Goal: Transaction & Acquisition: Purchase product/service

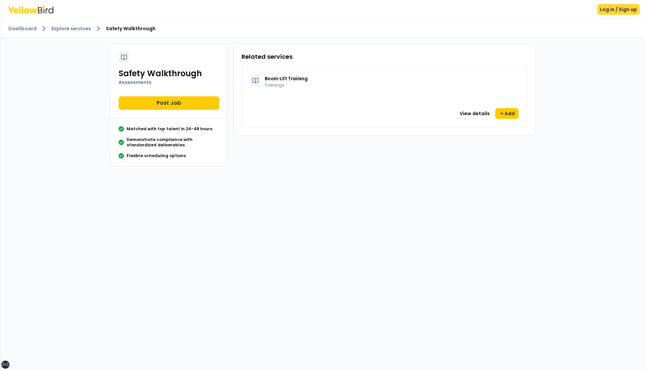
click at [617, 12] on button "Log in / Sign up" at bounding box center [619, 9] width 42 height 11
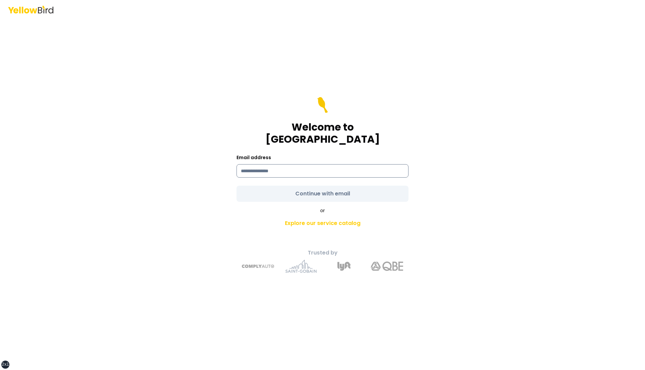
click at [310, 167] on input at bounding box center [323, 170] width 172 height 13
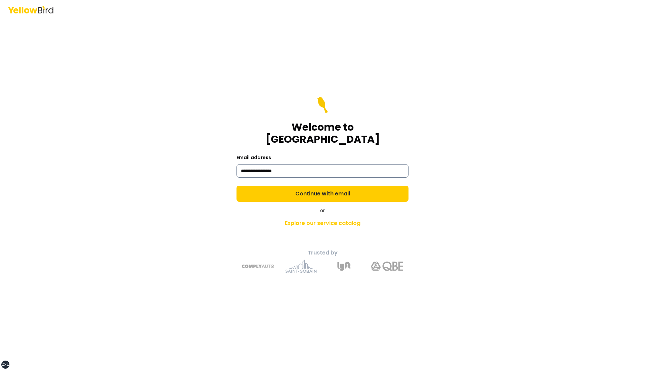
type input "**********"
click at [237, 186] on button "Continue with email" at bounding box center [323, 194] width 172 height 16
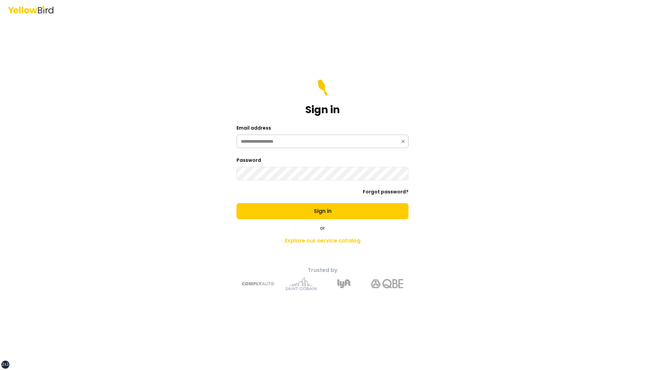
click at [237, 203] on button "Sign in" at bounding box center [323, 211] width 172 height 16
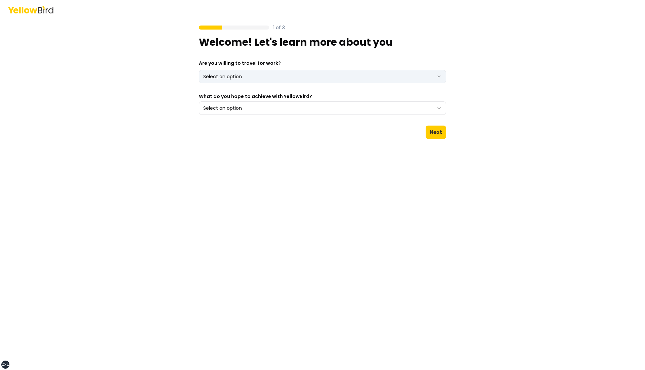
click at [399, 81] on html "xs sm md lg xl 2xl 1 of 3 Welcome! Let's learn more about you Are you willing t…" at bounding box center [322, 185] width 645 height 370
click at [199, 101] on button "Select an option" at bounding box center [322, 107] width 247 height 13
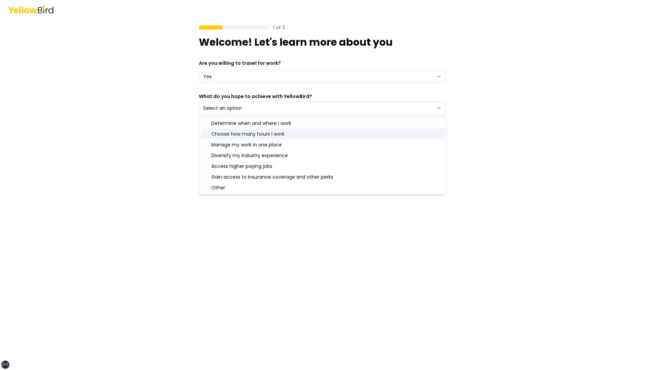
click at [308, 134] on div "Choose how many hours I work" at bounding box center [323, 134] width 244 height 11
click at [460, 123] on div "1 of 3 Welcome! Let's learn more about you Are you willing to travel for work? …" at bounding box center [322, 185] width 645 height 370
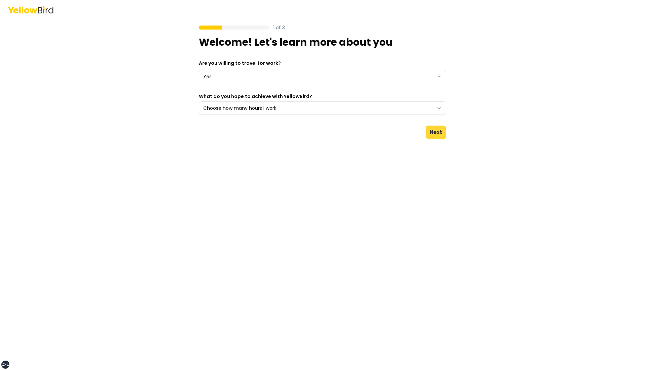
click at [436, 132] on button "Next" at bounding box center [436, 132] width 20 height 13
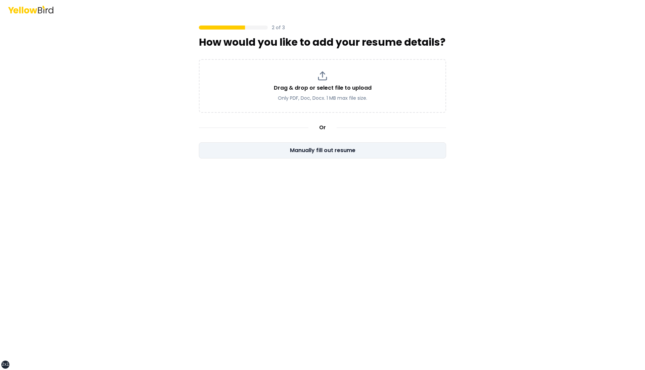
click at [379, 150] on button "Manually fill out resume" at bounding box center [322, 150] width 247 height 16
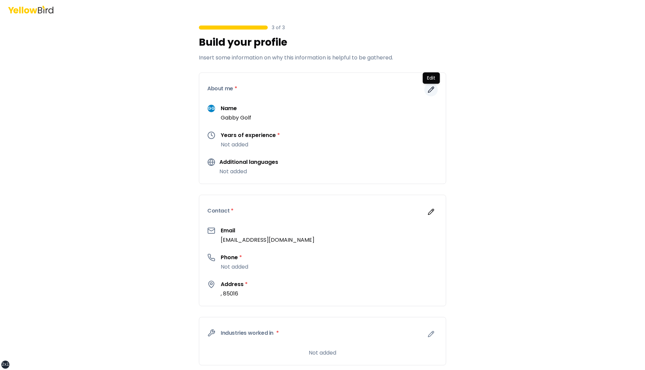
click at [430, 89] on icon "button" at bounding box center [431, 89] width 7 height 7
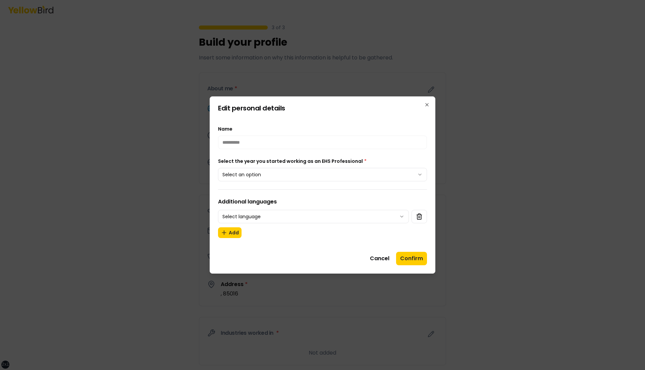
click at [294, 170] on button "Select an option" at bounding box center [322, 174] width 209 height 13
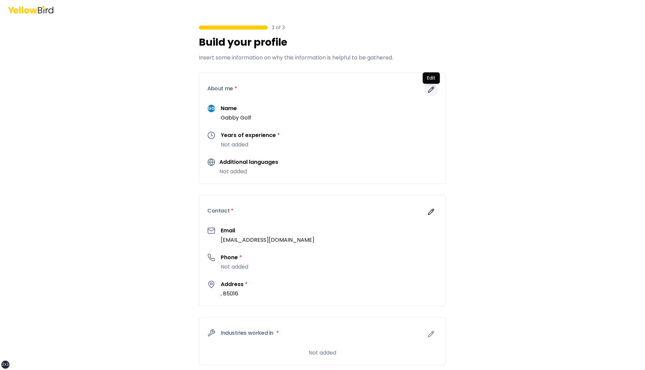
click at [437, 91] on button "button" at bounding box center [430, 89] width 13 height 13
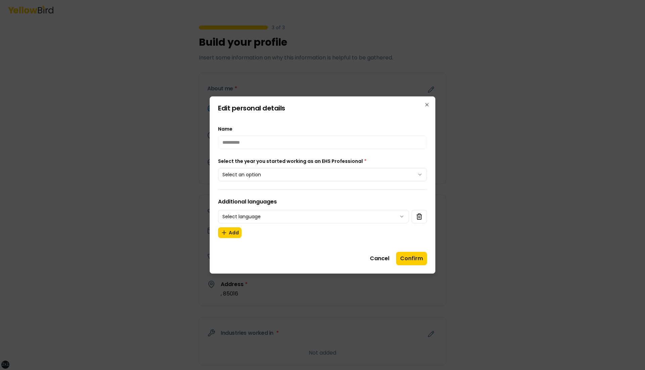
click at [326, 170] on button "Select an option" at bounding box center [322, 174] width 209 height 13
click at [408, 258] on button "Confirm" at bounding box center [411, 258] width 31 height 13
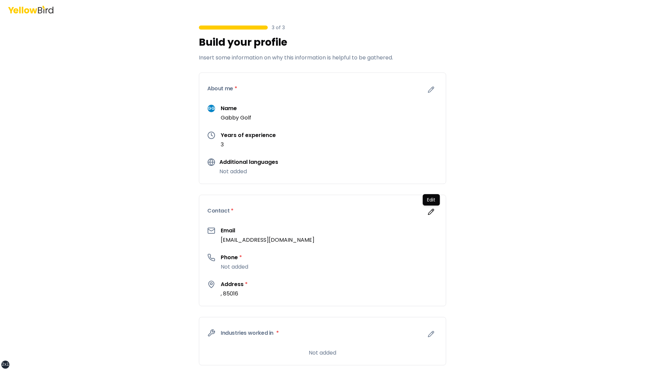
click at [428, 204] on div "Edit Edit" at bounding box center [431, 199] width 17 height 11
click at [432, 210] on icon "button" at bounding box center [431, 212] width 6 height 6
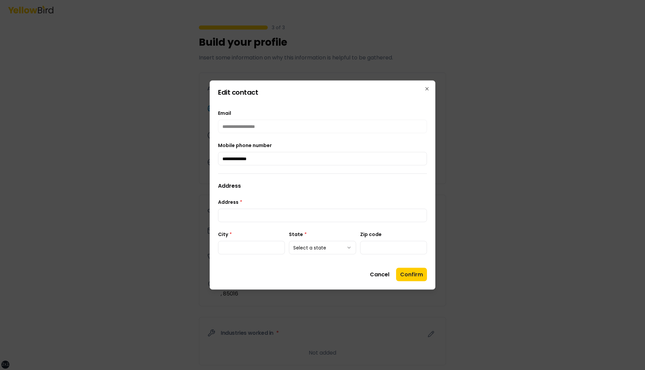
type input "**********"
type input "****"
click at [408, 276] on button "Confirm" at bounding box center [411, 274] width 31 height 13
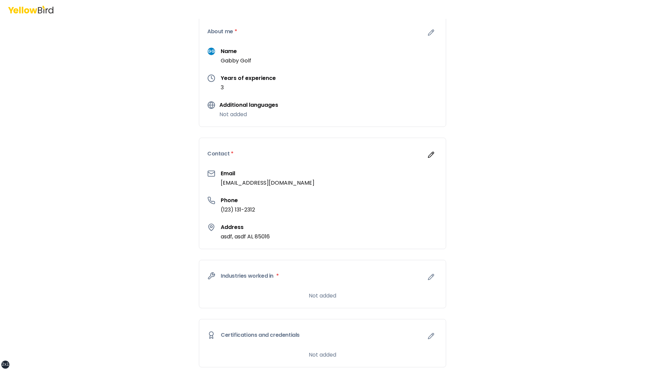
scroll to position [60, 0]
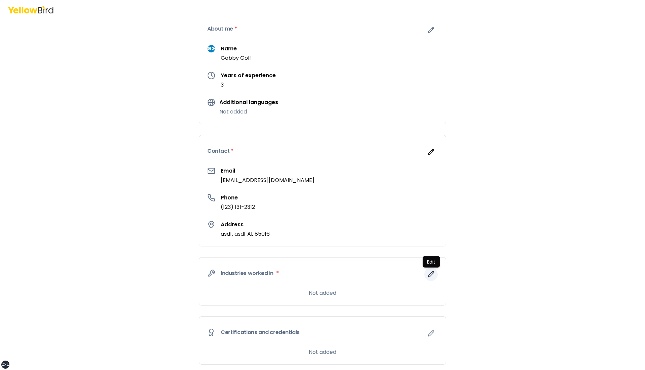
click at [431, 275] on icon "button" at bounding box center [431, 274] width 7 height 7
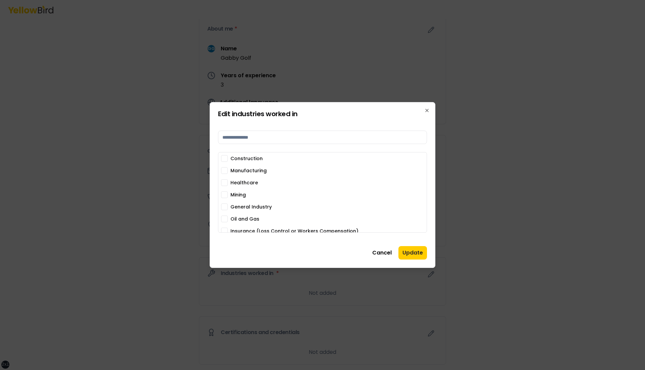
click at [228, 197] on div "Mining" at bounding box center [322, 195] width 203 height 7
click at [227, 194] on button "Mining" at bounding box center [224, 195] width 7 height 7
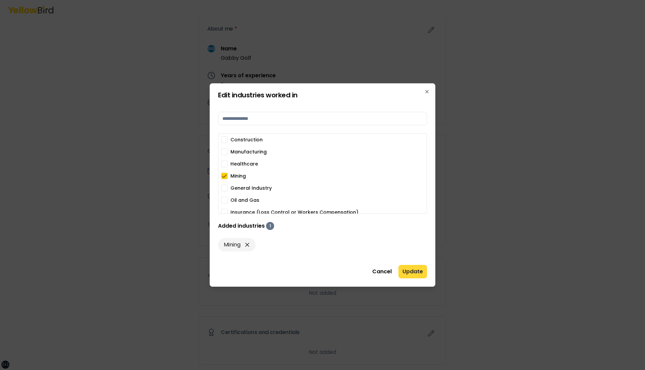
click at [413, 272] on button "Update" at bounding box center [413, 271] width 29 height 13
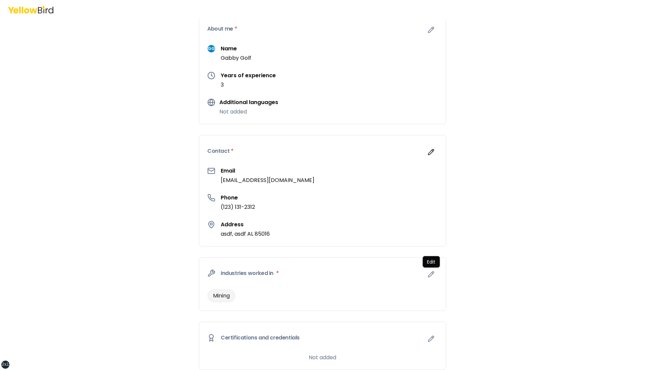
scroll to position [218, 0]
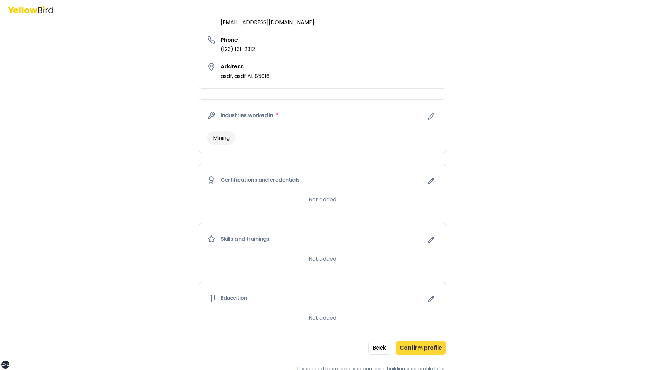
click at [418, 347] on button "Confirm profile" at bounding box center [421, 347] width 50 height 13
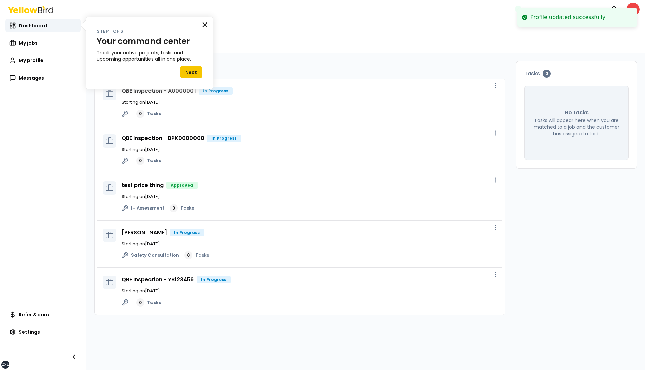
click at [207, 23] on button "×" at bounding box center [205, 24] width 6 height 11
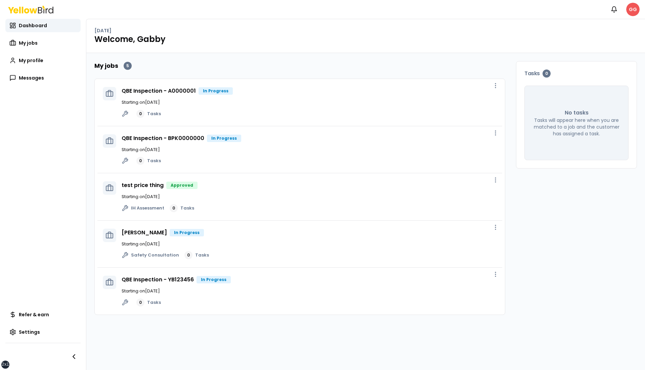
click at [637, 10] on html "xs sm md lg xl 2xl Notifications GG Dashboard My jobs My profile Messages Refer…" at bounding box center [322, 185] width 645 height 370
click at [579, 89] on span "Log out" at bounding box center [574, 87] width 17 height 7
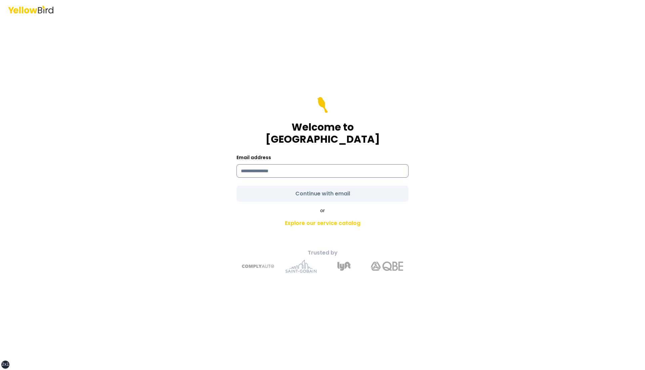
click at [315, 164] on input at bounding box center [323, 170] width 172 height 13
type input "**********"
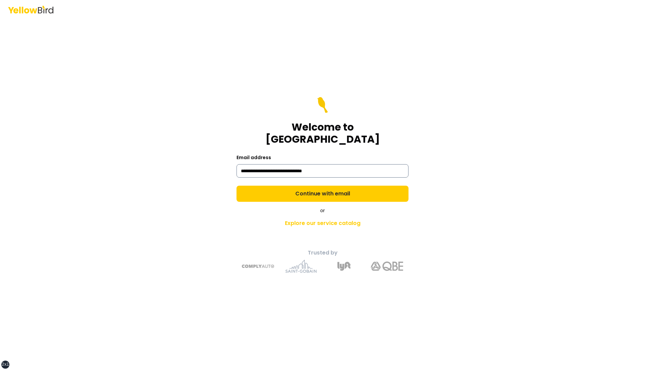
click at [237, 186] on button "Continue with email" at bounding box center [323, 194] width 172 height 16
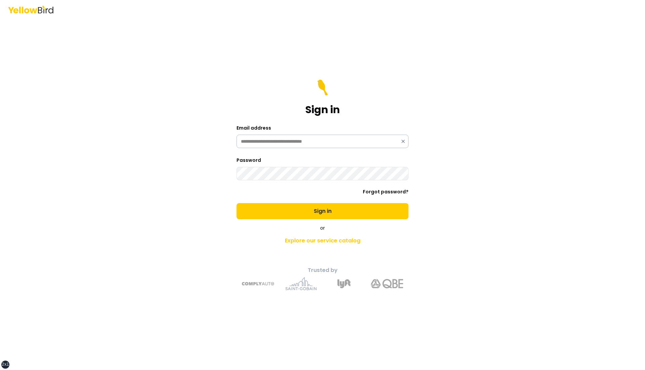
click at [237, 203] on button "Sign in" at bounding box center [323, 211] width 172 height 16
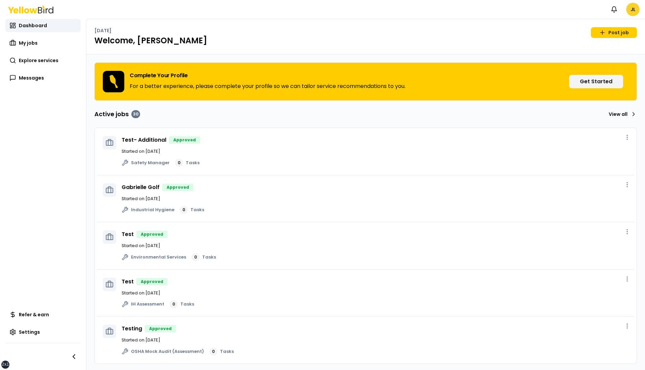
click at [633, 13] on html "xs sm md lg xl 2xl Notifications JL Dashboard My jobs Explore services Messages…" at bounding box center [322, 185] width 645 height 370
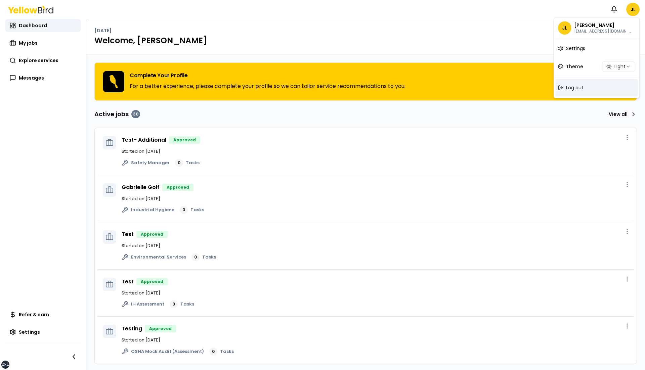
click at [573, 95] on div "Log out" at bounding box center [596, 87] width 83 height 17
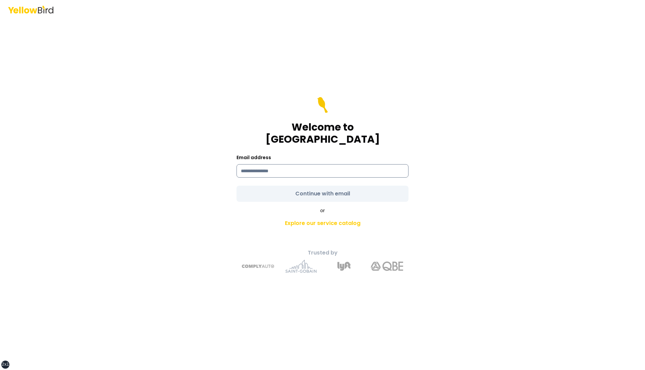
click at [311, 164] on input at bounding box center [323, 170] width 172 height 13
type input "**********"
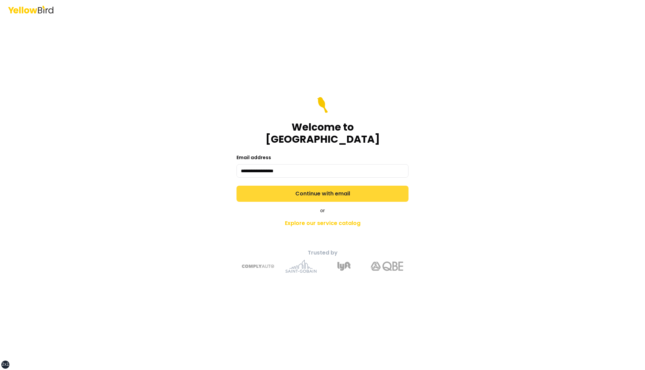
click at [311, 186] on button "Continue with email" at bounding box center [323, 194] width 172 height 16
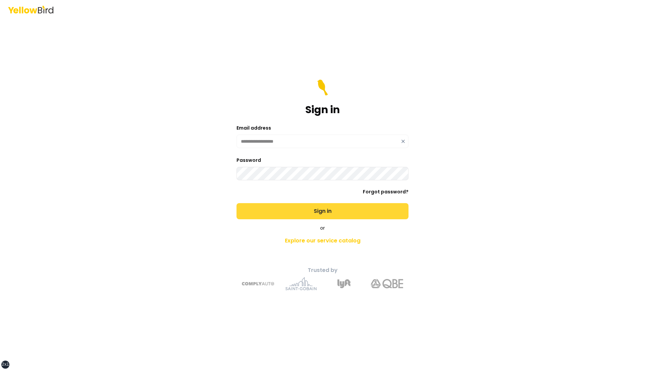
click at [237, 203] on button "Sign in" at bounding box center [323, 211] width 172 height 16
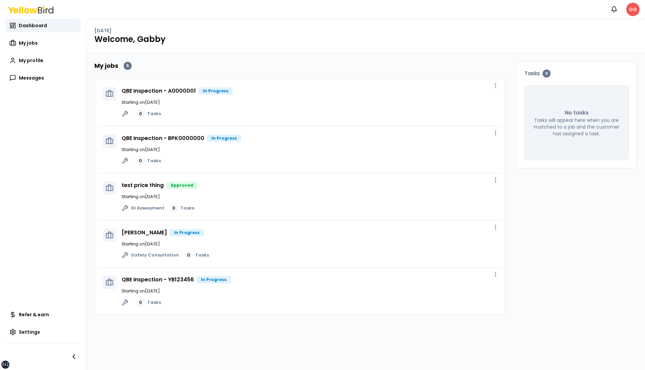
click at [633, 4] on html "xs sm md lg xl 2xl Notifications GG Dashboard My jobs My profile Messages Refer…" at bounding box center [322, 185] width 645 height 370
click at [566, 90] on span "Log out" at bounding box center [574, 87] width 17 height 7
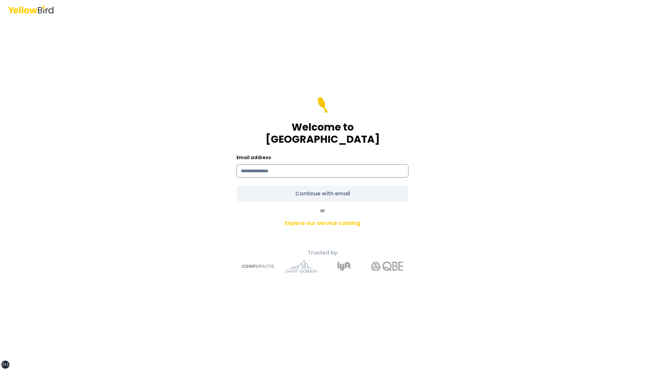
click at [340, 164] on input at bounding box center [323, 170] width 172 height 13
type input "**********"
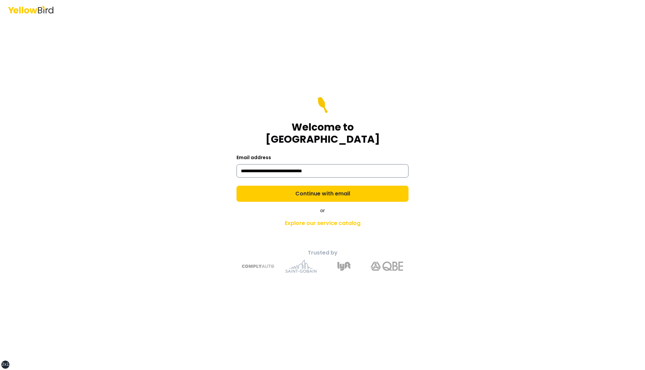
click at [237, 186] on button "Continue with email" at bounding box center [323, 194] width 172 height 16
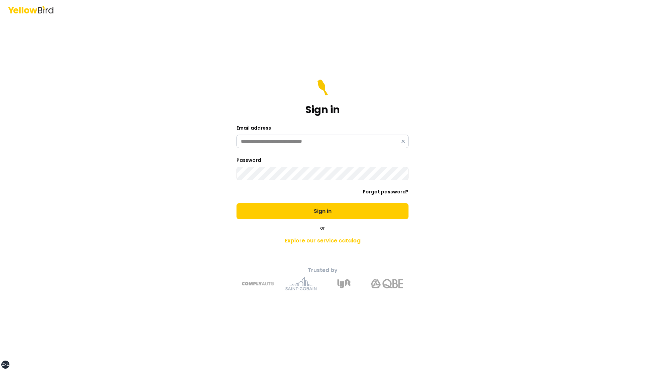
click at [237, 203] on button "Sign in" at bounding box center [323, 211] width 172 height 16
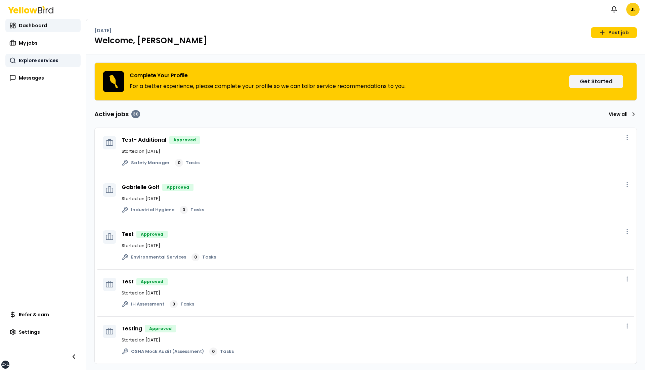
click at [56, 60] on span "Explore services" at bounding box center [39, 60] width 40 height 7
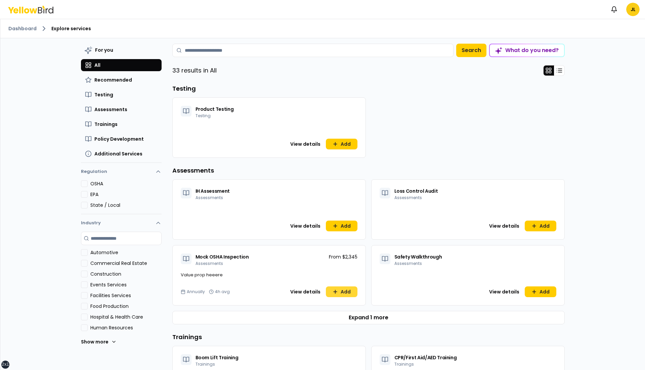
click at [336, 289] on icon at bounding box center [335, 291] width 5 height 5
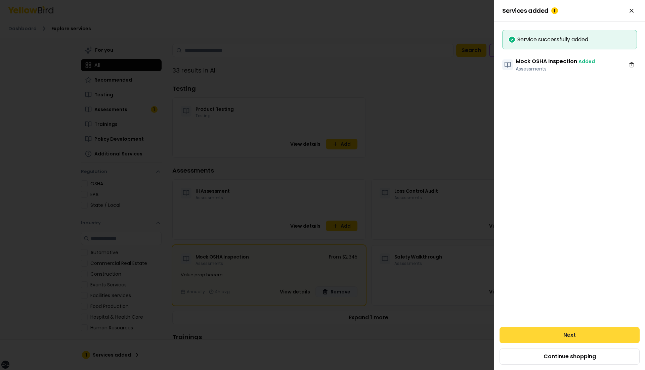
click at [562, 334] on button "Next" at bounding box center [570, 335] width 140 height 16
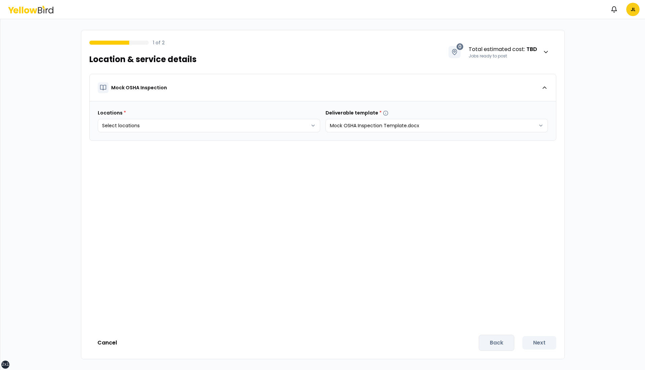
click at [274, 132] on div "Locations * Select locations Deliverable template * Mock OSHA Inspection Templa…" at bounding box center [323, 120] width 466 height 39
click at [273, 126] on html "xs sm md lg xl 2xl Notifications JL 1 of 2 Location & service details 0 Total e…" at bounding box center [322, 185] width 645 height 370
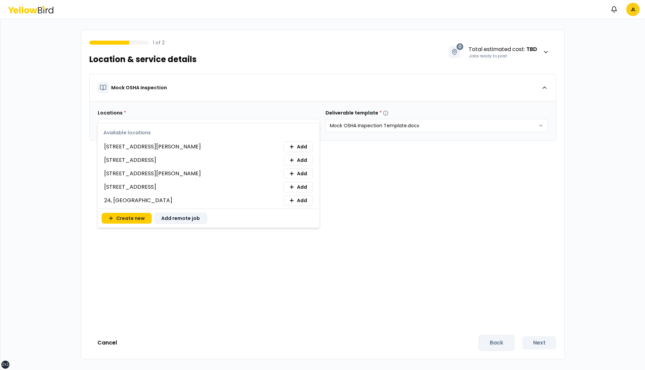
click at [183, 216] on button "Add remote job" at bounding box center [180, 218] width 53 height 11
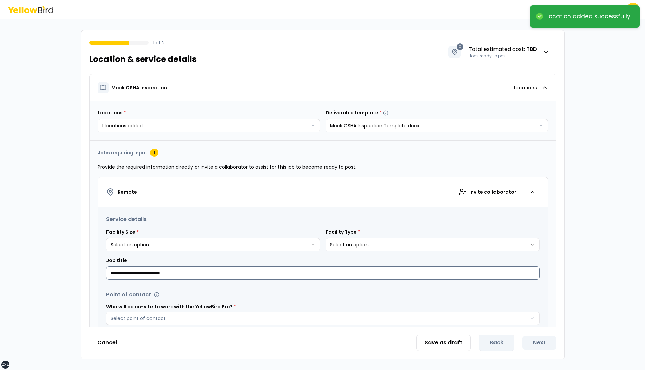
click at [231, 267] on input "**********" at bounding box center [323, 272] width 434 height 13
click at [211, 275] on input "**********" at bounding box center [323, 272] width 434 height 13
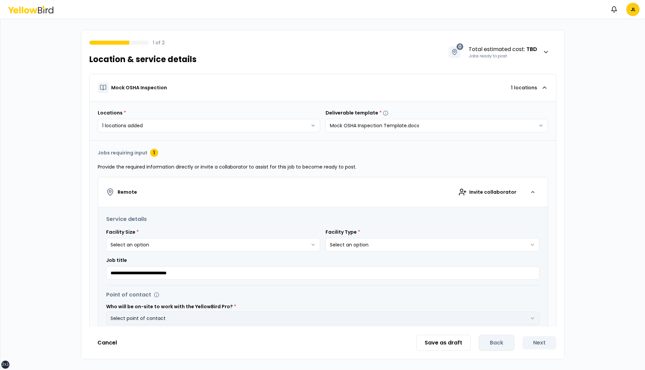
type input "**********"
click at [198, 318] on button "Select point of contact" at bounding box center [323, 318] width 434 height 13
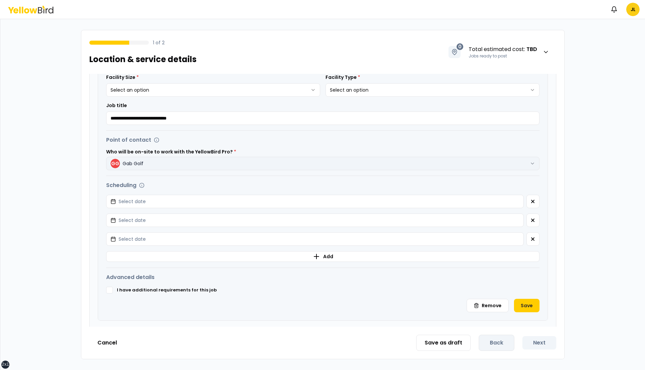
click at [106, 195] on button "Select date" at bounding box center [315, 201] width 418 height 13
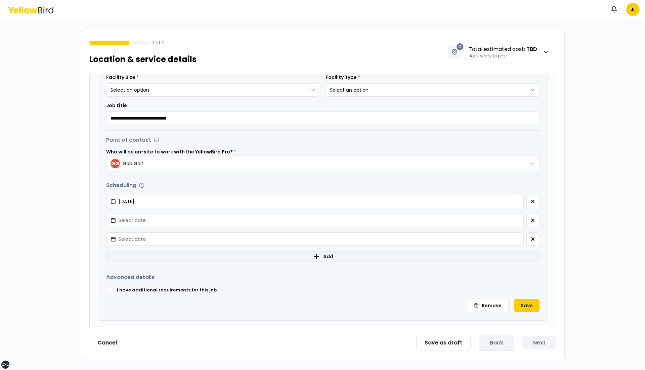
click at [106, 214] on button "Select date" at bounding box center [315, 220] width 418 height 13
click button "14" at bounding box center [164, 290] width 12 height 12
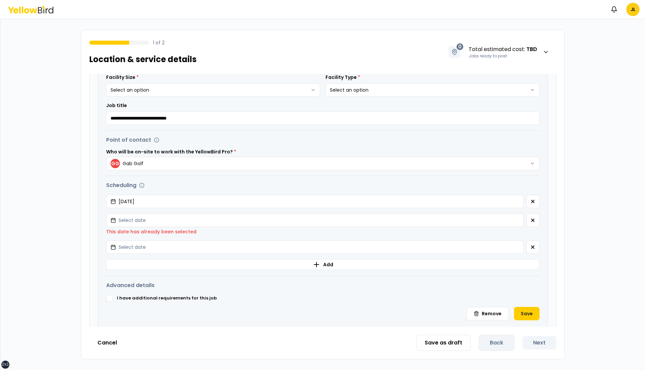
click at [456, 226] on div "Potential start dates Select date This date has already been selected" at bounding box center [323, 225] width 434 height 22
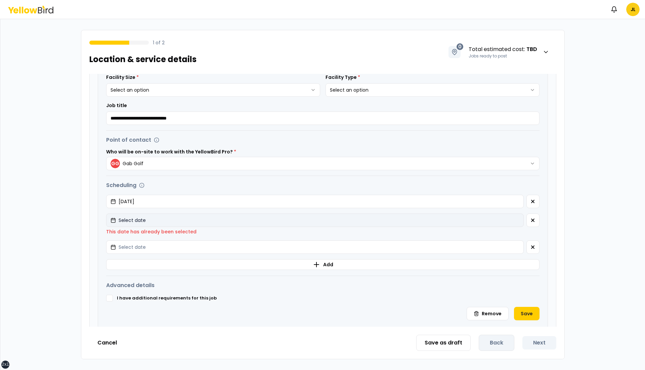
click at [442, 222] on button "Select date" at bounding box center [315, 220] width 418 height 13
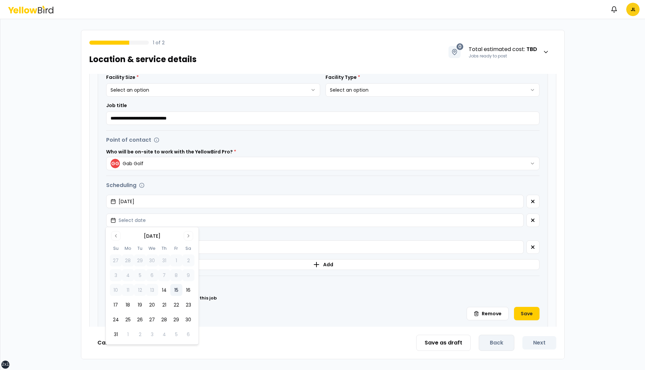
click at [175, 292] on button "15" at bounding box center [176, 290] width 12 height 12
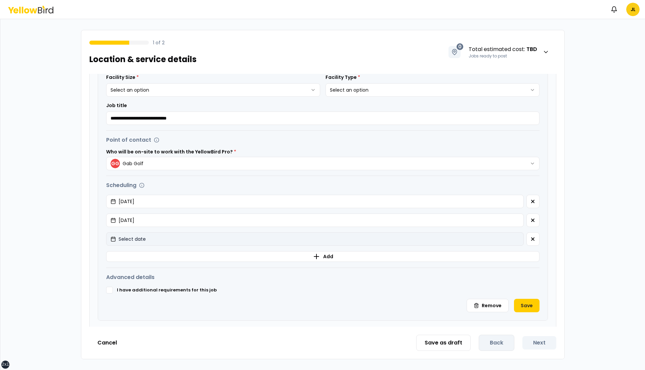
click at [238, 238] on button "Select date" at bounding box center [315, 239] width 418 height 13
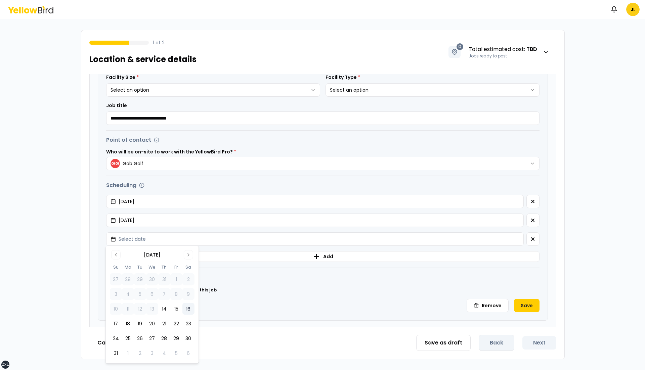
click at [189, 307] on button "16" at bounding box center [188, 309] width 12 height 12
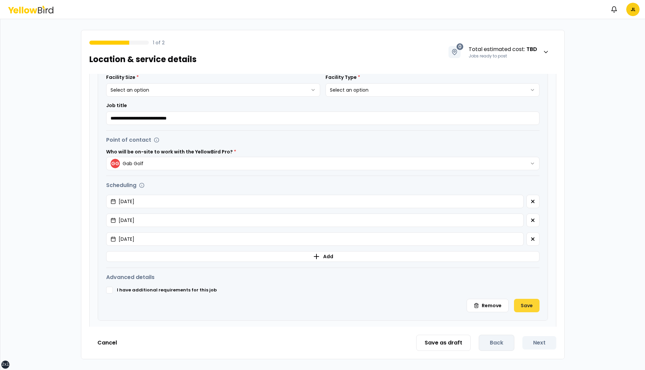
click at [521, 304] on button "Save" at bounding box center [527, 305] width 26 height 13
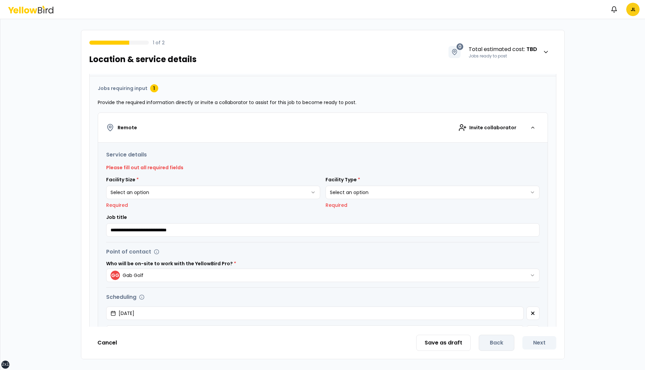
scroll to position [51, 0]
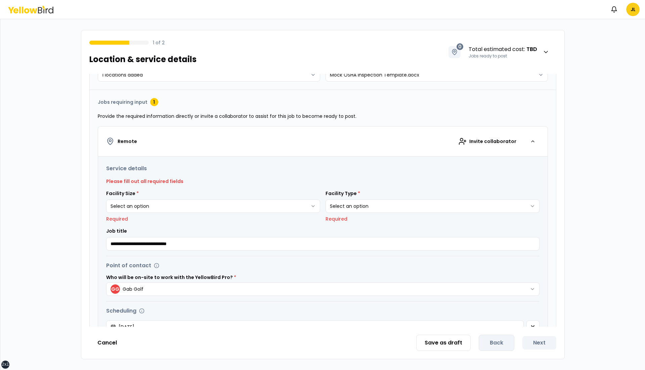
click at [311, 203] on html "**********" at bounding box center [322, 185] width 645 height 370
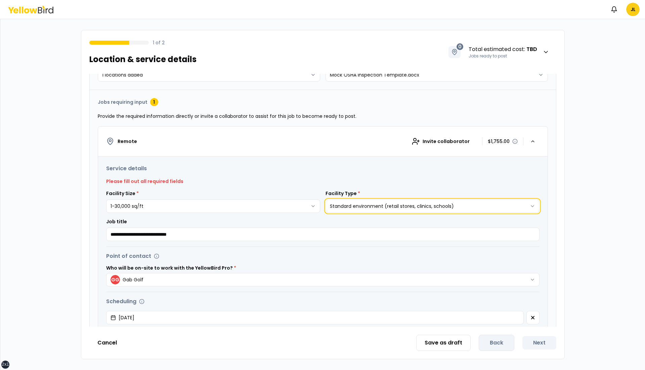
scroll to position [188, 0]
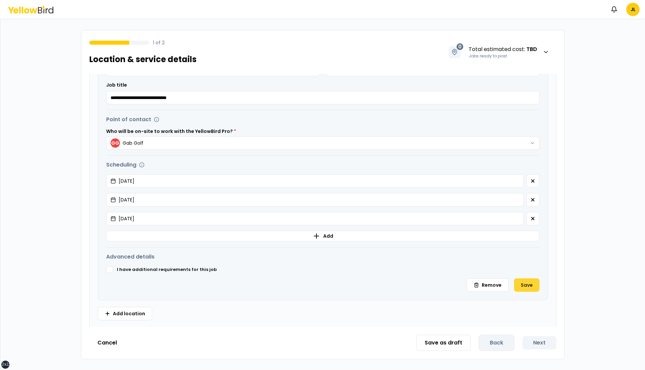
click at [525, 286] on button "Save" at bounding box center [527, 285] width 26 height 13
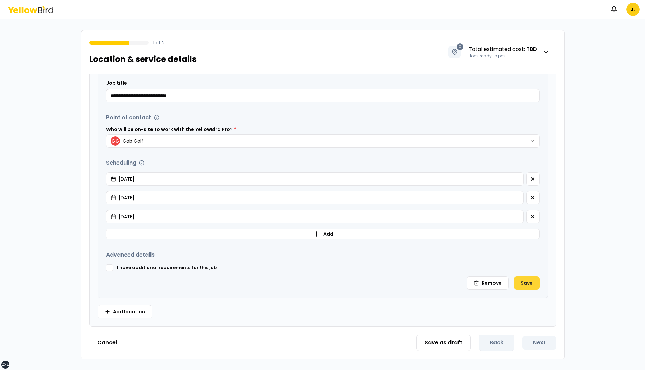
scroll to position [0, 0]
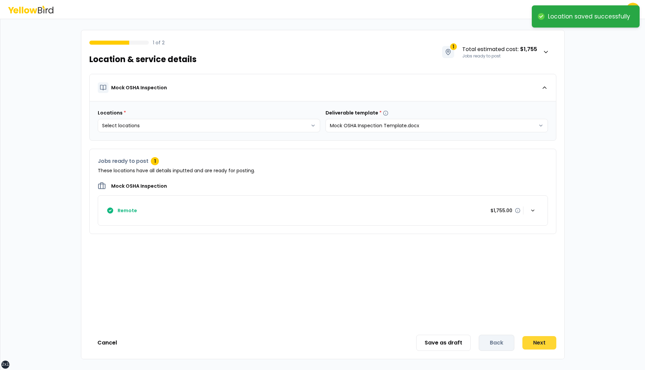
click at [537, 343] on button "Next" at bounding box center [540, 342] width 34 height 13
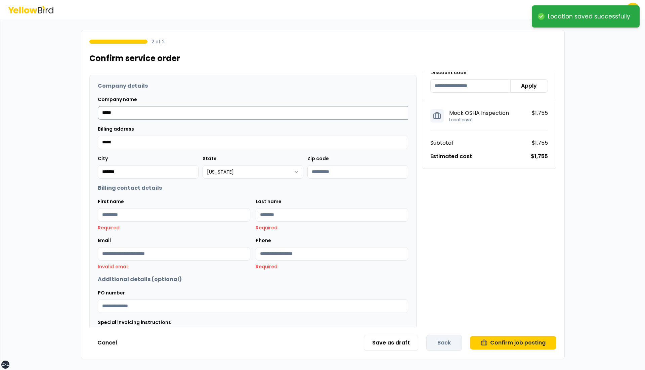
scroll to position [66, 0]
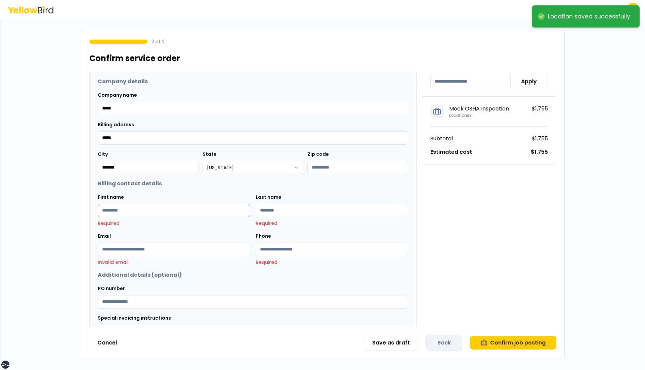
click at [209, 213] on input "First name" at bounding box center [174, 210] width 153 height 13
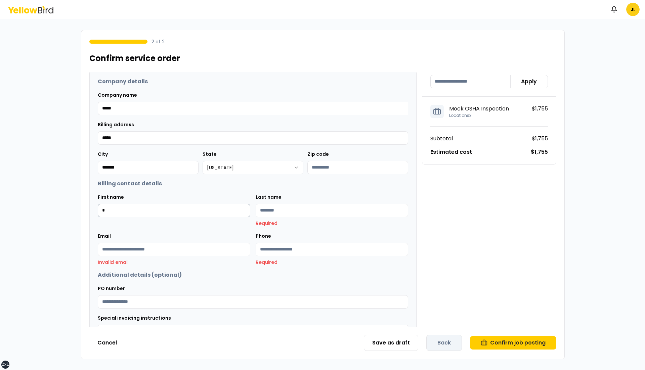
type input "*"
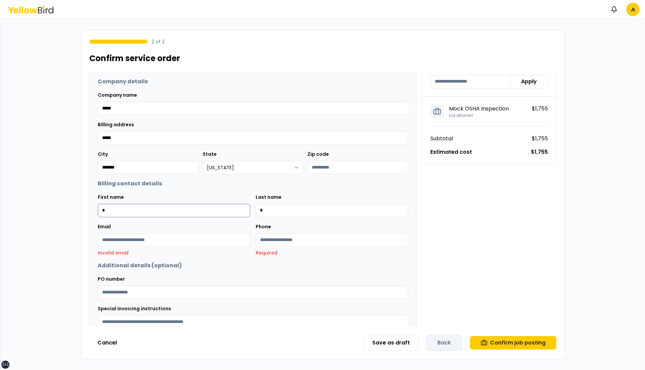
type input "*"
type input "********"
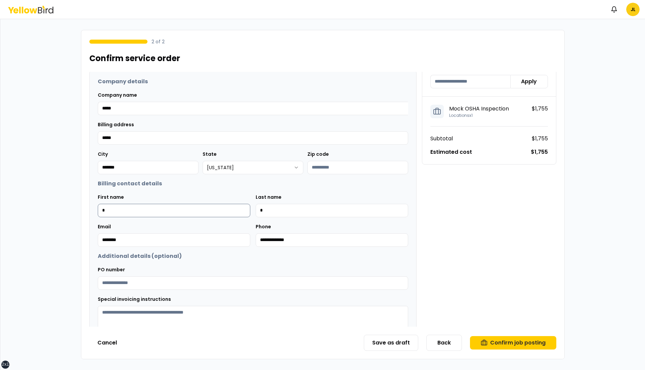
type input "**********"
click at [230, 307] on textarea "Special invoicing instructions" at bounding box center [253, 326] width 311 height 40
click at [234, 315] on textarea "Special invoicing instructions" at bounding box center [253, 326] width 311 height 40
type textarea "**********"
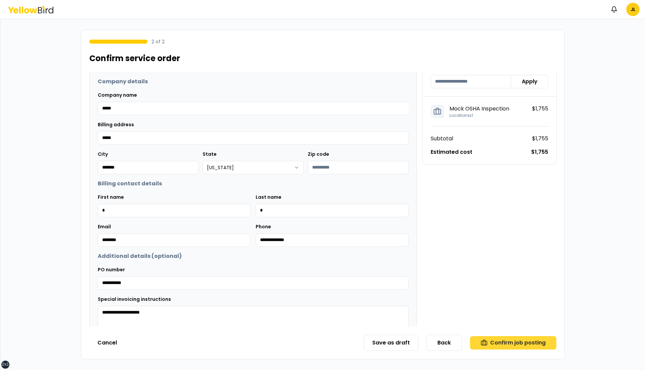
click at [486, 343] on icon "button" at bounding box center [484, 343] width 7 height 7
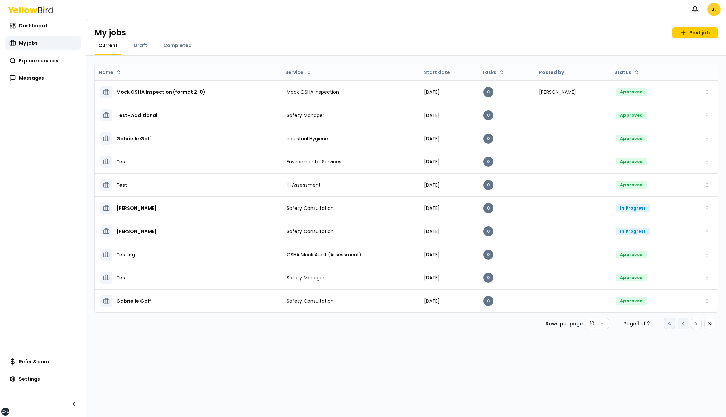
click at [645, 12] on html "xs sm md lg xl 2xl Notifications JL Dashboard My jobs Explore services Messages…" at bounding box center [363, 208] width 726 height 417
click at [645, 86] on div "Log out" at bounding box center [677, 87] width 83 height 17
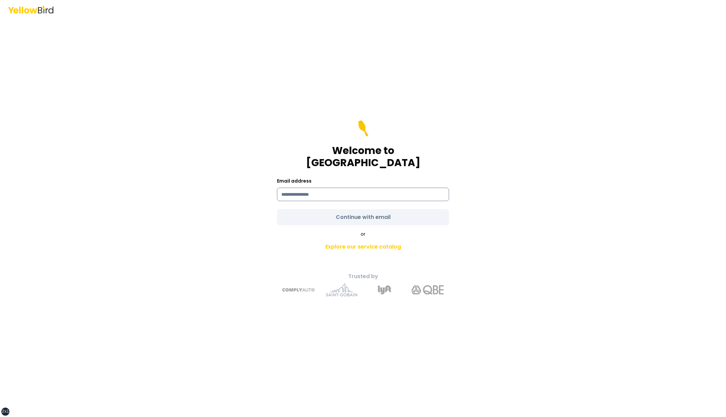
click at [351, 188] on input at bounding box center [363, 194] width 172 height 13
type input "**********"
click at [277, 209] on button "Continue with email" at bounding box center [363, 217] width 172 height 16
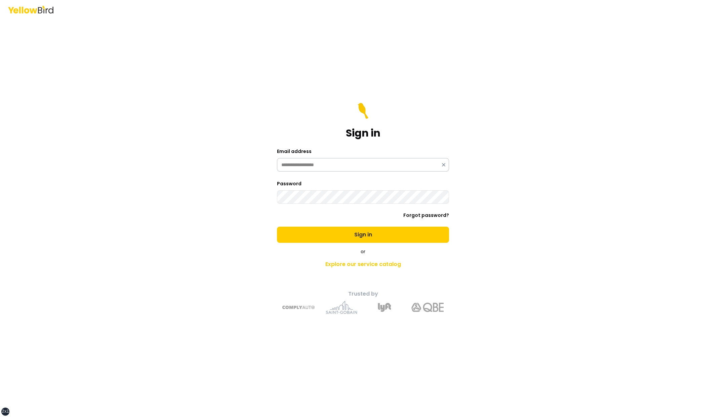
click at [277, 227] on button "Sign in" at bounding box center [363, 235] width 172 height 16
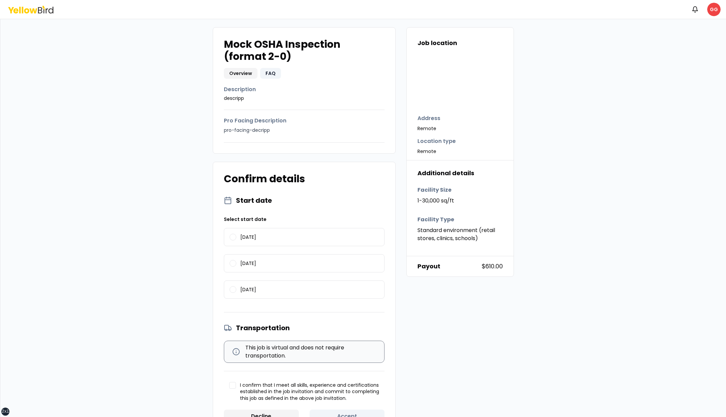
click at [269, 74] on button "FAQ" at bounding box center [270, 73] width 21 height 11
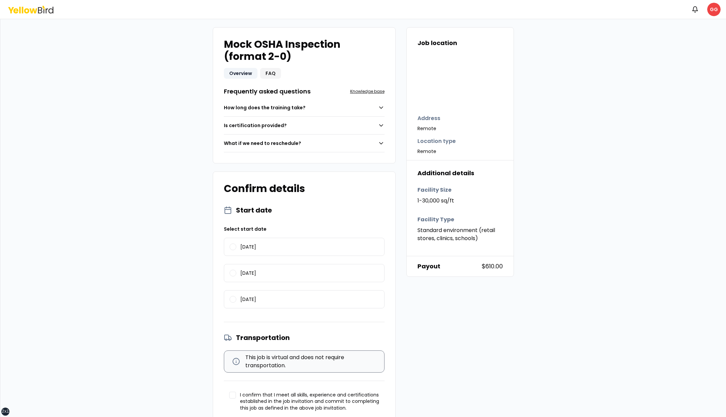
click at [238, 76] on button "Overview" at bounding box center [241, 73] width 34 height 11
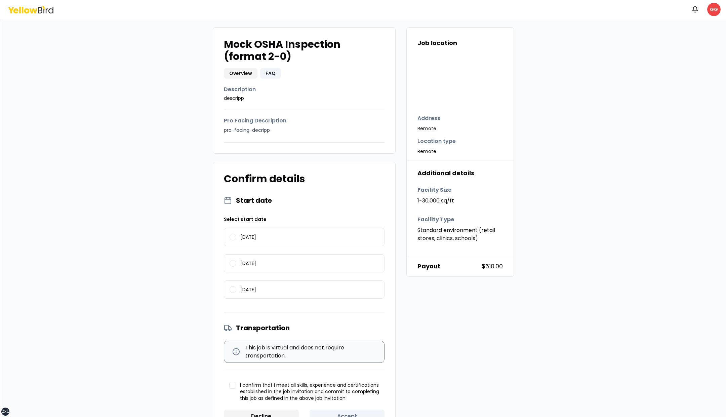
click at [266, 76] on button "FAQ" at bounding box center [270, 73] width 21 height 11
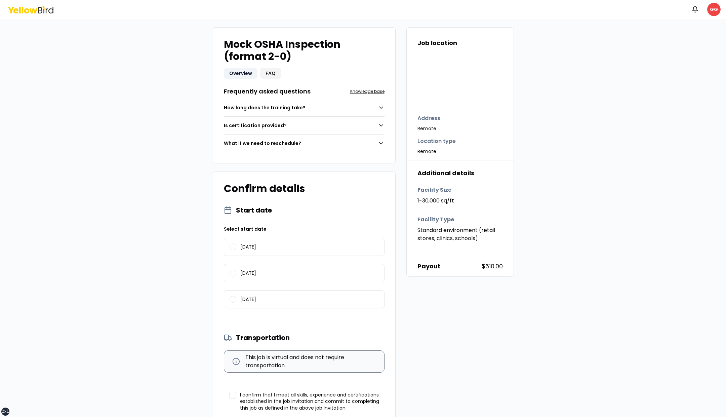
click at [242, 72] on button "Overview" at bounding box center [241, 73] width 34 height 11
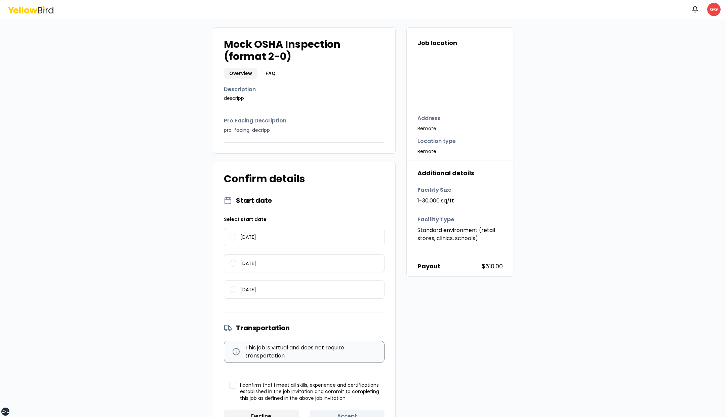
scroll to position [23, 0]
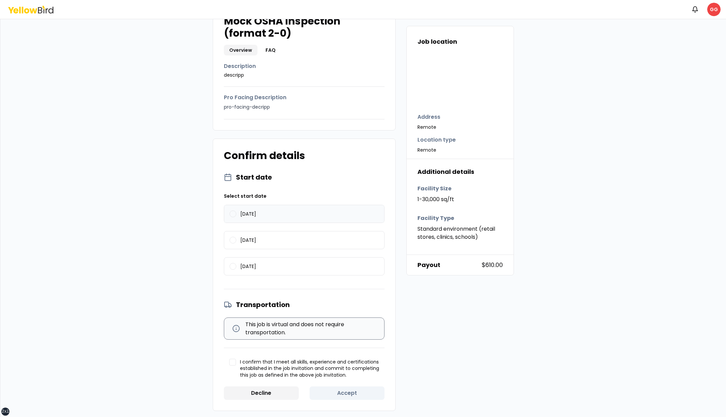
click at [230, 215] on button "[DATE]" at bounding box center [233, 213] width 7 height 7
click at [231, 362] on button "I confirm that I meet all skills, experience and certifications established in …" at bounding box center [232, 362] width 7 height 7
click at [352, 389] on button "Accept" at bounding box center [347, 392] width 75 height 13
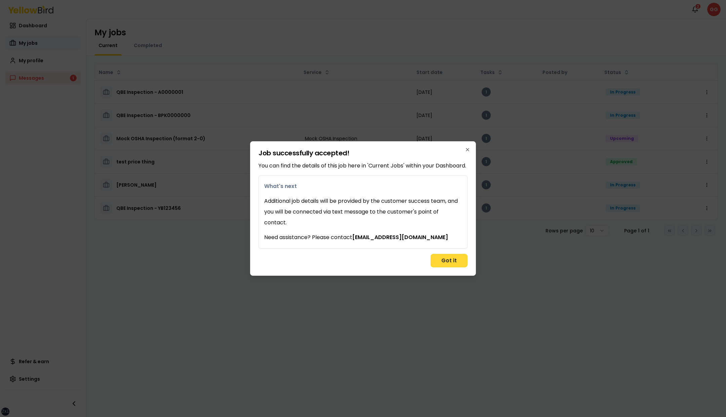
click at [441, 263] on button "Got it" at bounding box center [448, 260] width 37 height 13
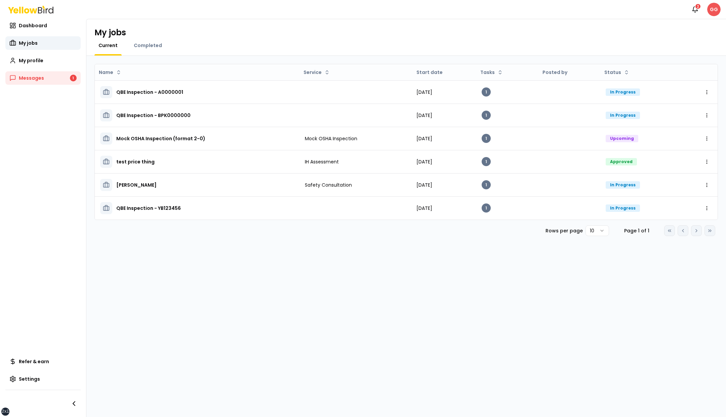
click at [712, 10] on html "xs sm md lg xl 2xl Notifications 2 GG Dashboard My jobs My profile Messages 1 R…" at bounding box center [363, 208] width 726 height 417
click at [661, 84] on span "Log out" at bounding box center [655, 87] width 17 height 7
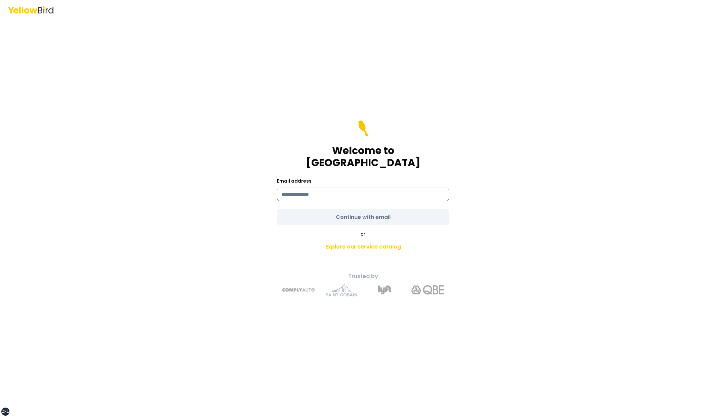
click at [356, 188] on input at bounding box center [363, 194] width 172 height 13
type input "**********"
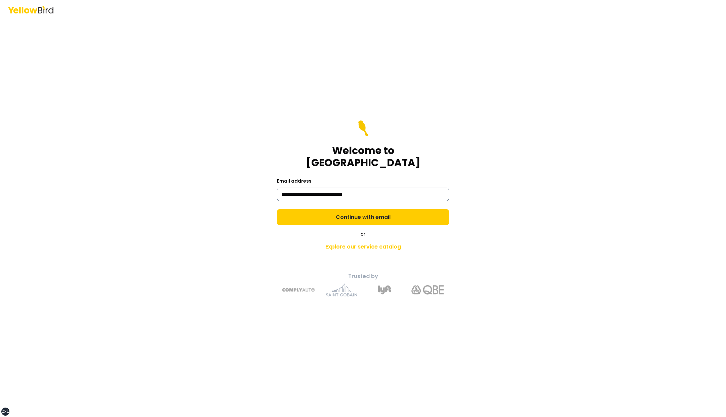
click at [277, 209] on button "Continue with email" at bounding box center [363, 217] width 172 height 16
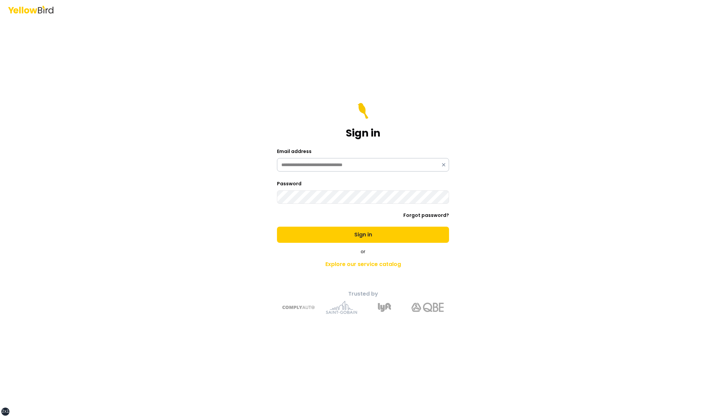
click at [277, 227] on button "Sign in" at bounding box center [363, 235] width 172 height 16
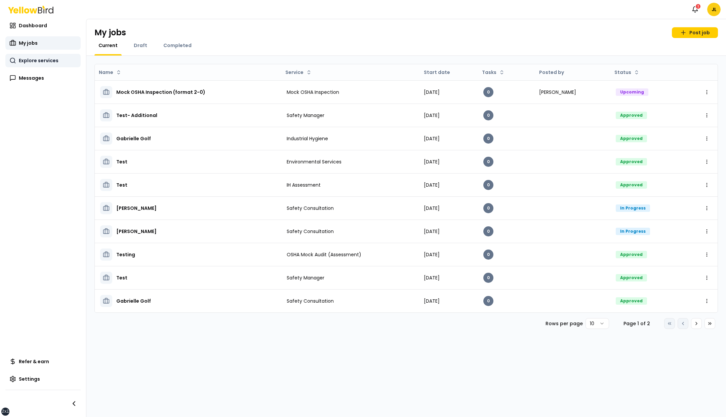
click at [53, 65] on link "Explore services" at bounding box center [42, 60] width 75 height 13
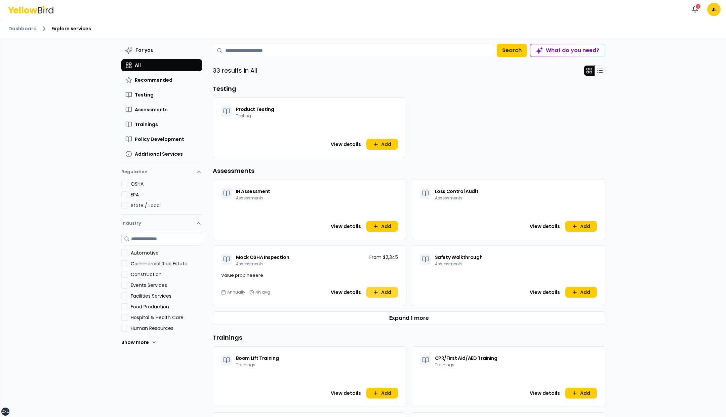
click at [376, 290] on icon at bounding box center [375, 291] width 5 height 5
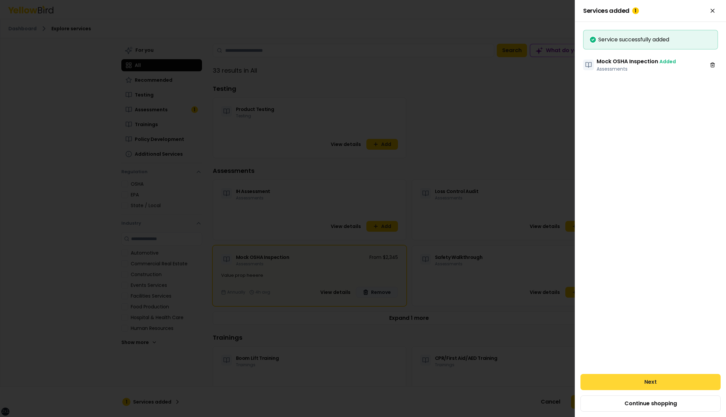
click at [629, 381] on button "Next" at bounding box center [650, 382] width 140 height 16
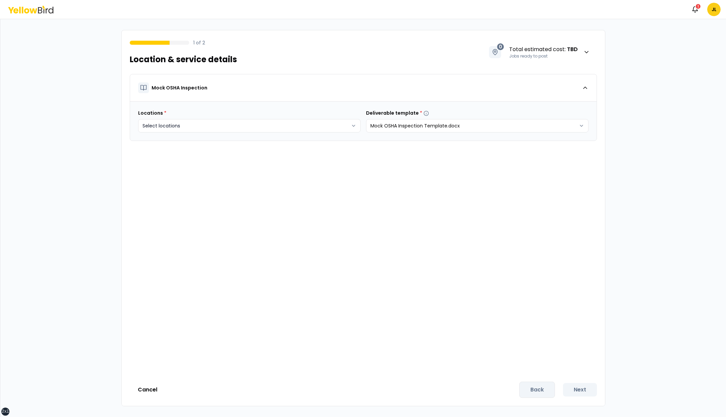
click at [268, 124] on html "xs sm md lg xl 2xl Notifications 1 JL 1 of 2 Location & service details 0 Total…" at bounding box center [363, 208] width 726 height 417
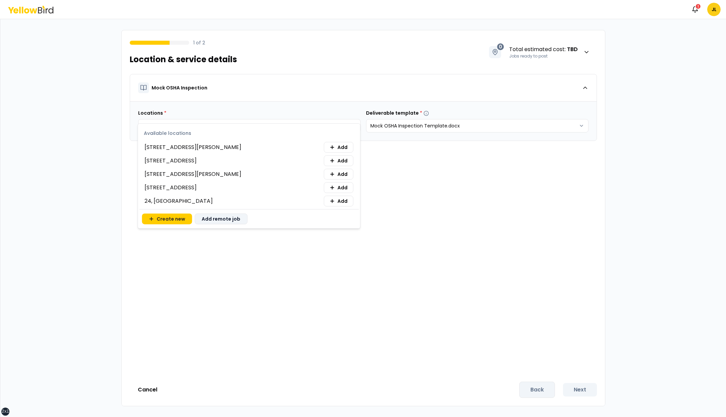
click at [213, 216] on button "Add remote job" at bounding box center [221, 218] width 53 height 11
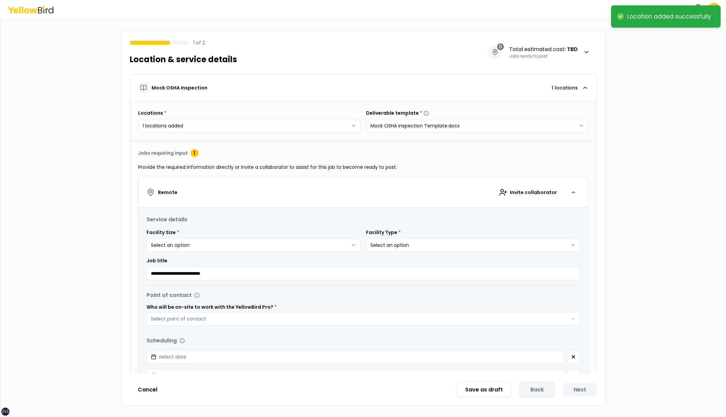
click at [286, 243] on html "**********" at bounding box center [363, 208] width 726 height 417
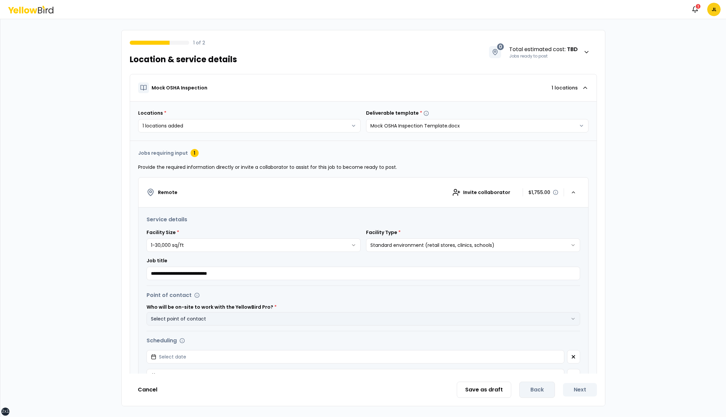
type input "**********"
click at [273, 316] on button "Select point of contact" at bounding box center [364, 318] width 434 height 13
click at [147, 350] on button "Select date" at bounding box center [356, 356] width 418 height 13
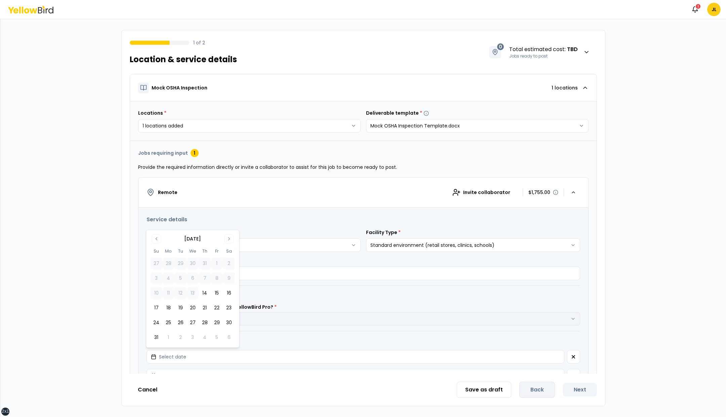
click button "14" at bounding box center [205, 293] width 12 height 12
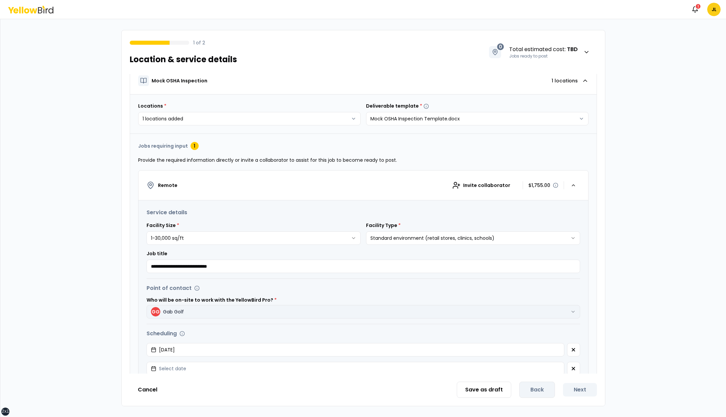
scroll to position [129, 0]
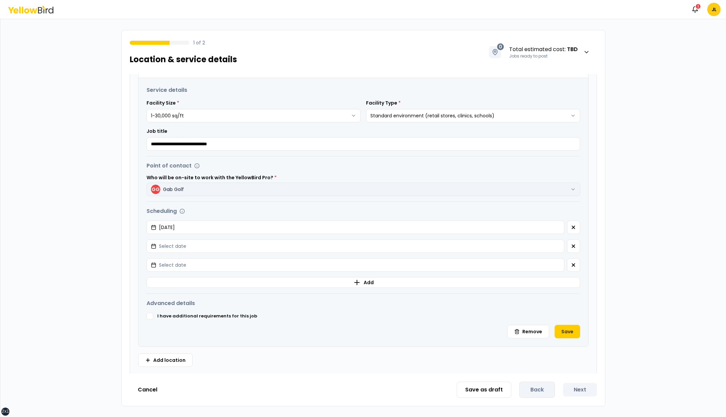
type button "on"
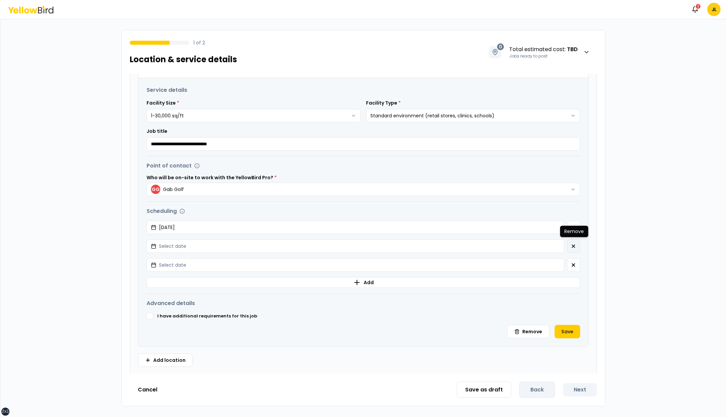
click at [571, 241] on button "button" at bounding box center [573, 245] width 13 height 13
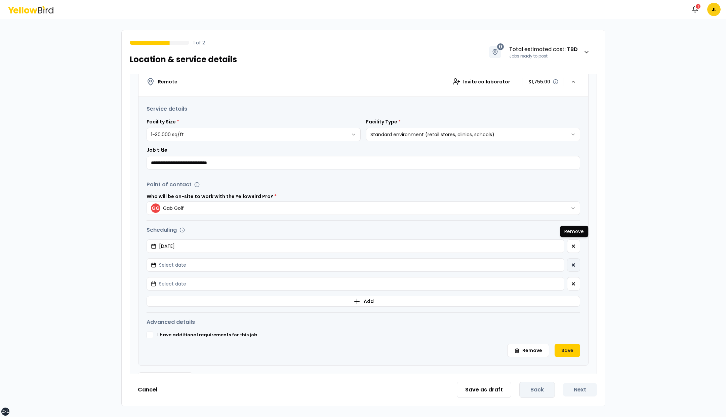
click at [571, 241] on button "button" at bounding box center [573, 245] width 13 height 13
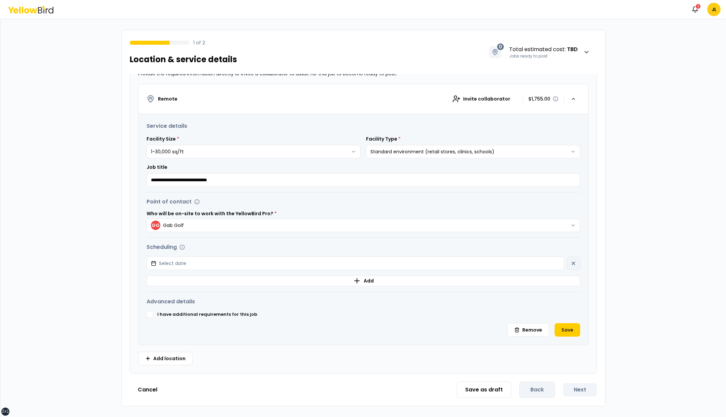
scroll to position [92, 0]
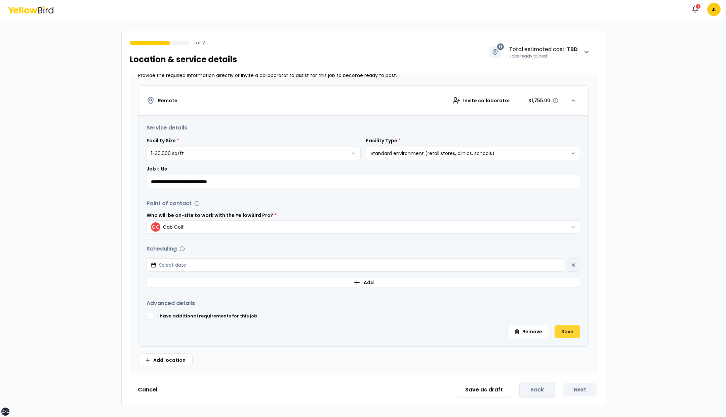
click at [565, 331] on button "Save" at bounding box center [567, 331] width 26 height 13
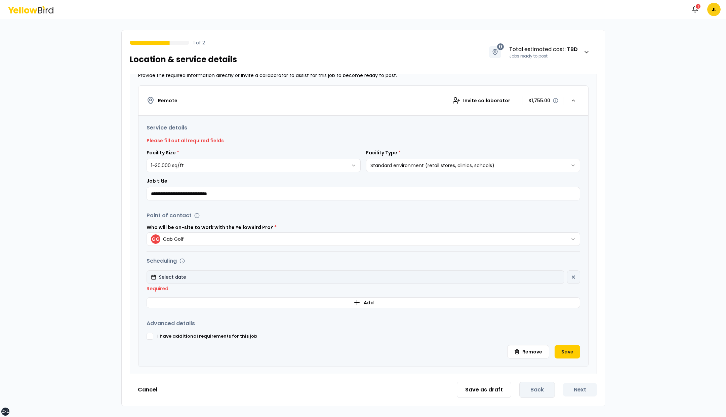
click at [516, 279] on button "Select date" at bounding box center [356, 276] width 418 height 13
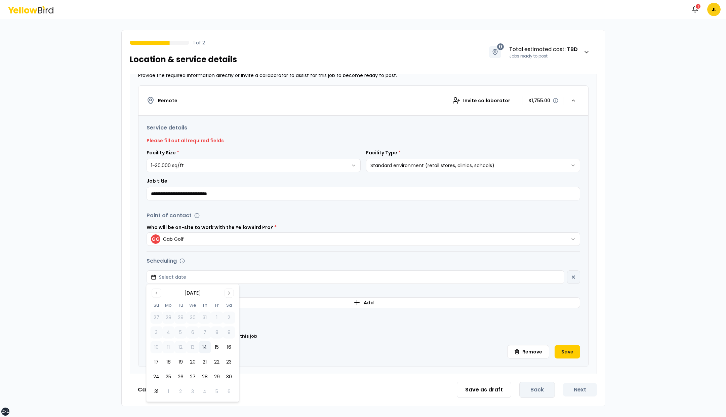
click at [207, 343] on button "14" at bounding box center [205, 347] width 12 height 12
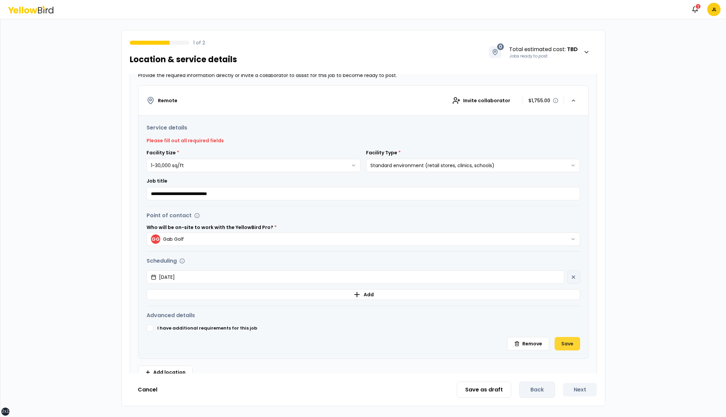
click at [567, 341] on button "Save" at bounding box center [567, 343] width 26 height 13
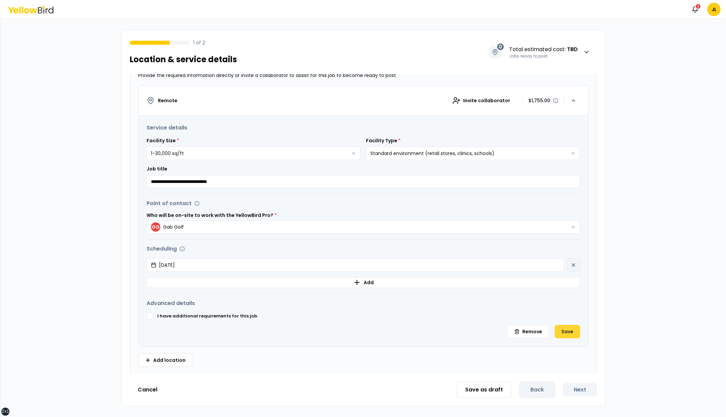
scroll to position [0, 0]
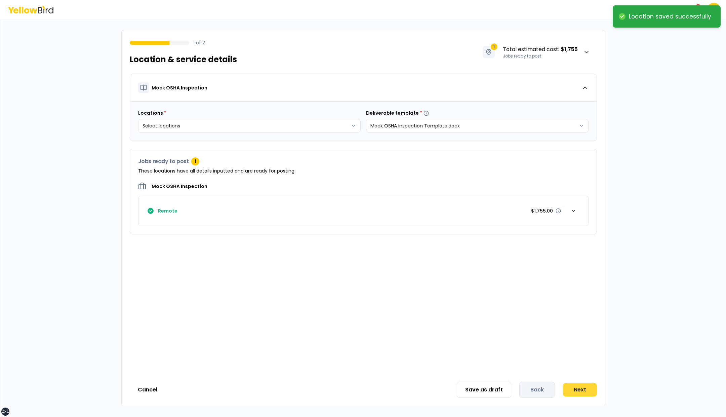
click at [573, 386] on button "Next" at bounding box center [580, 389] width 34 height 13
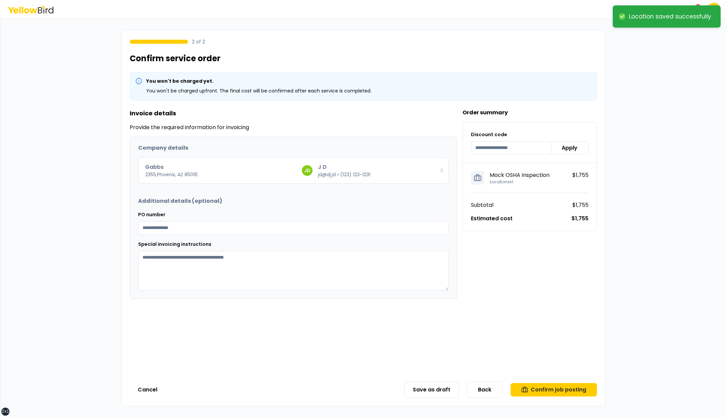
click at [573, 386] on button "Confirm job posting" at bounding box center [553, 389] width 86 height 13
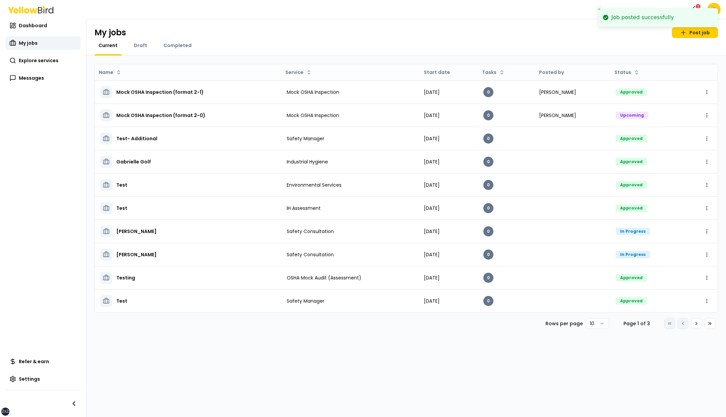
click at [601, 9] on icon "Close toast" at bounding box center [599, 9] width 4 height 4
click at [713, 10] on html "xs sm md lg xl 2xl Notifications 1 JL Dashboard My jobs Explore services Messag…" at bounding box center [363, 208] width 726 height 417
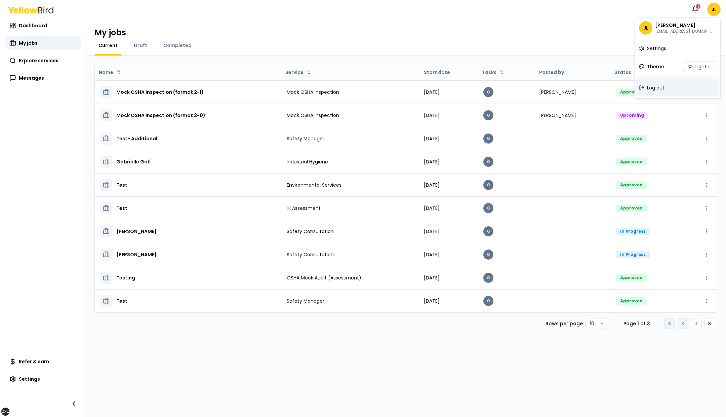
click at [652, 86] on span "Log out" at bounding box center [655, 87] width 17 height 7
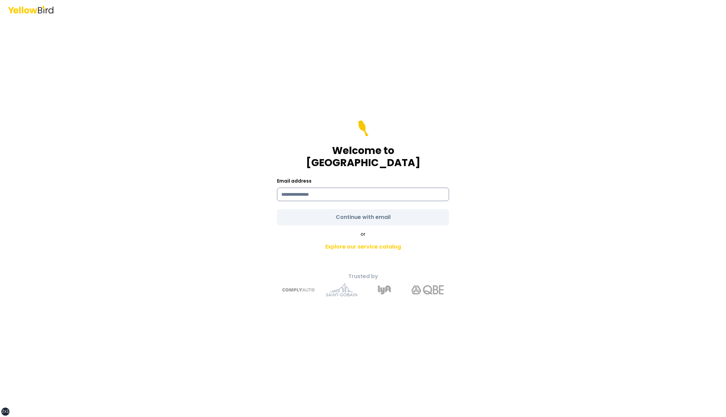
click at [361, 190] on input at bounding box center [363, 194] width 172 height 13
type input "**********"
click at [277, 209] on button "Continue with email" at bounding box center [363, 217] width 172 height 16
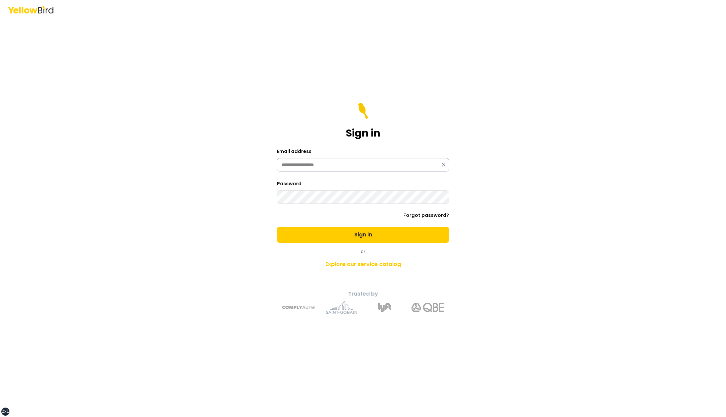
click at [277, 227] on button "Sign in" at bounding box center [363, 235] width 172 height 16
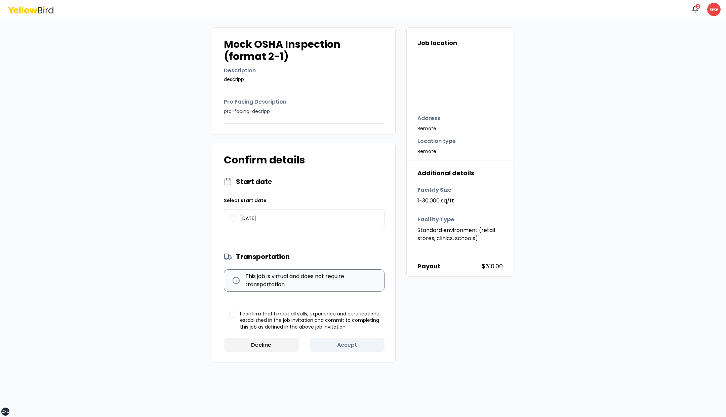
click at [29, 7] on icon at bounding box center [30, 10] width 45 height 8
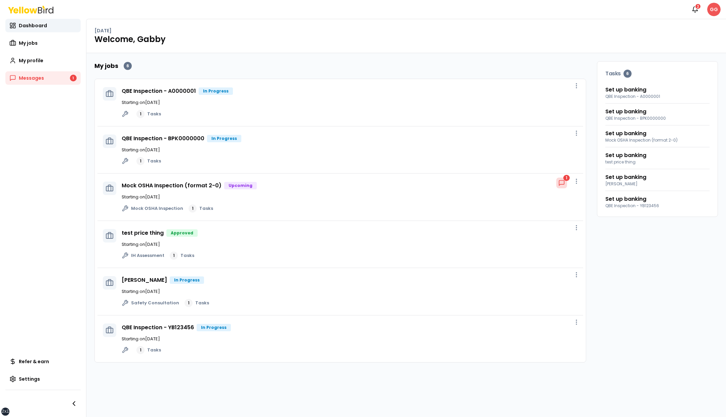
click at [714, 9] on html "xs sm md lg xl 2xl Notifications 2 GG Dashboard My jobs My profile Messages 1 R…" at bounding box center [363, 208] width 726 height 417
click at [654, 91] on div "Log out" at bounding box center [677, 87] width 83 height 17
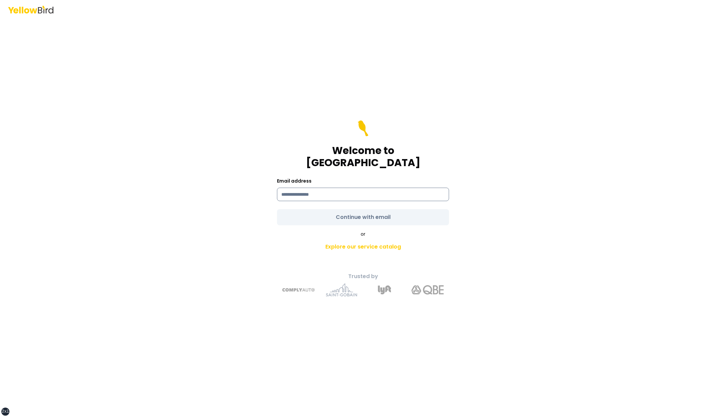
click at [358, 188] on input at bounding box center [363, 194] width 172 height 13
type input "**********"
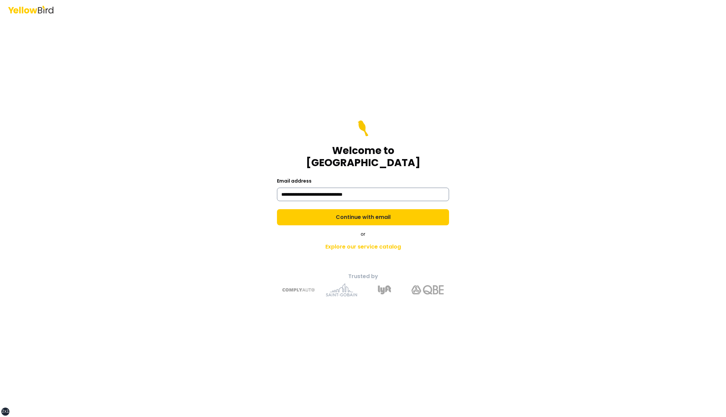
click at [277, 209] on button "Continue with email" at bounding box center [363, 217] width 172 height 16
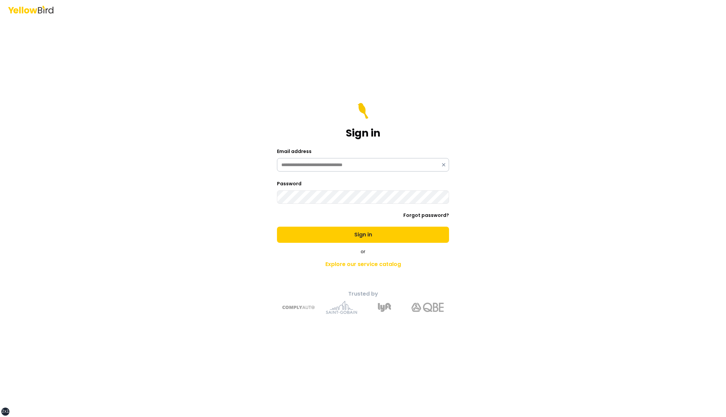
click at [277, 227] on button "Sign in" at bounding box center [363, 235] width 172 height 16
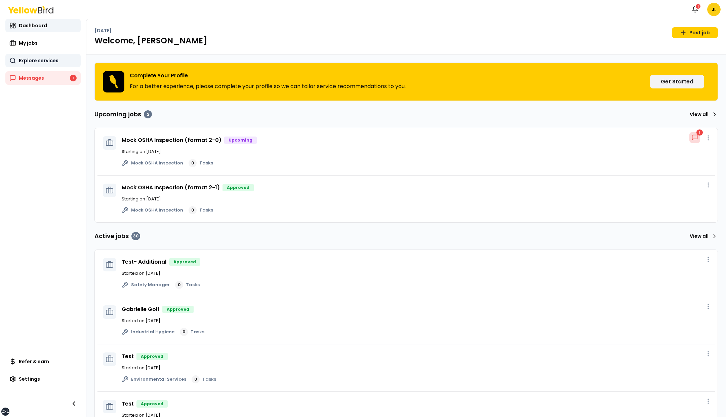
click at [60, 61] on link "Explore services" at bounding box center [42, 60] width 75 height 13
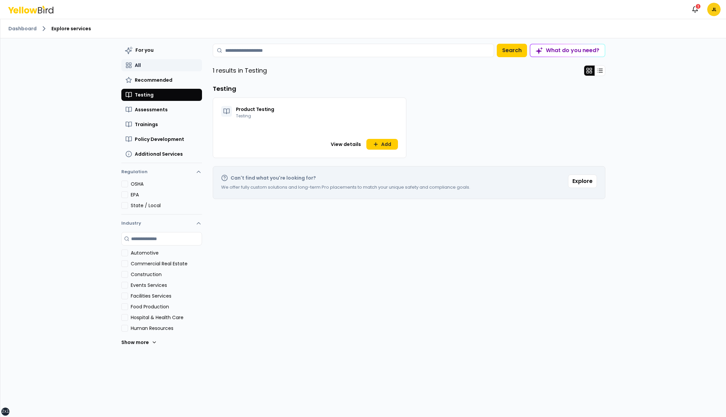
click at [152, 64] on button "All" at bounding box center [161, 65] width 81 height 12
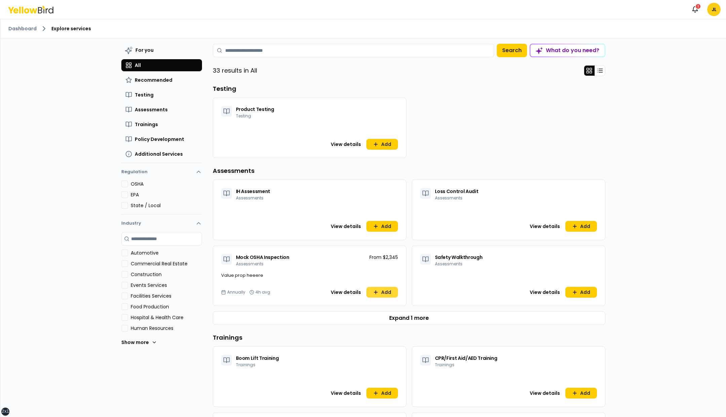
click at [375, 289] on button "Add" at bounding box center [382, 292] width 32 height 11
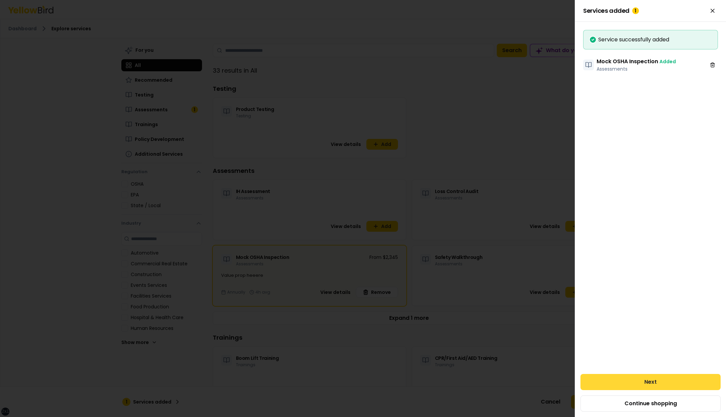
click at [639, 377] on button "Next" at bounding box center [650, 382] width 140 height 16
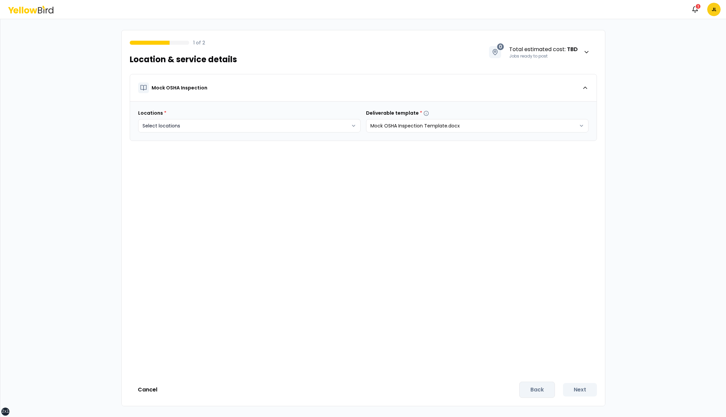
click at [322, 125] on html "xs sm md lg xl 2xl Notifications 1 JL 1 of 2 Location & service details 0 Total…" at bounding box center [363, 208] width 726 height 417
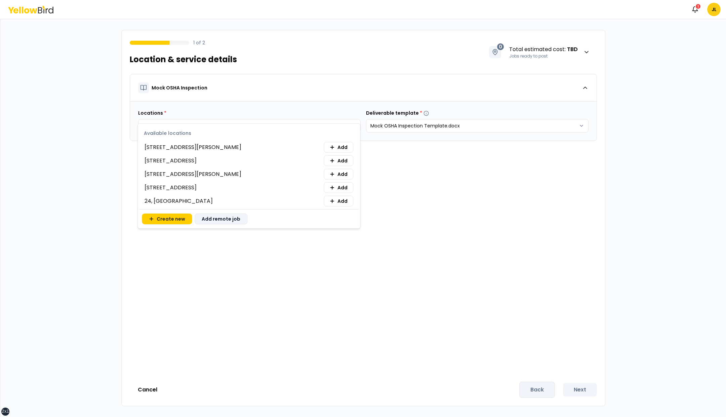
click at [213, 222] on button "Add remote job" at bounding box center [221, 218] width 53 height 11
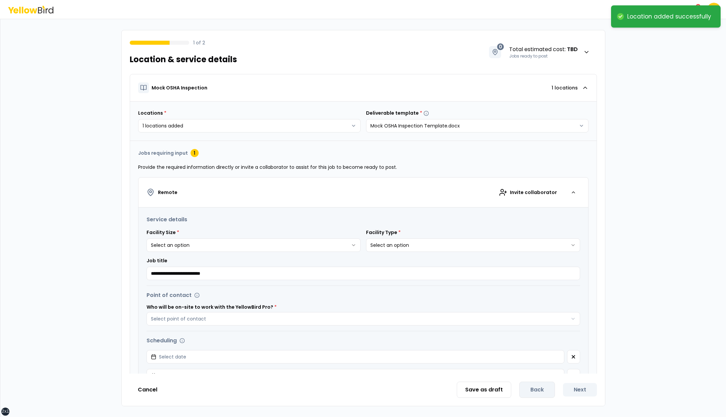
click at [243, 245] on html "**********" at bounding box center [363, 208] width 726 height 417
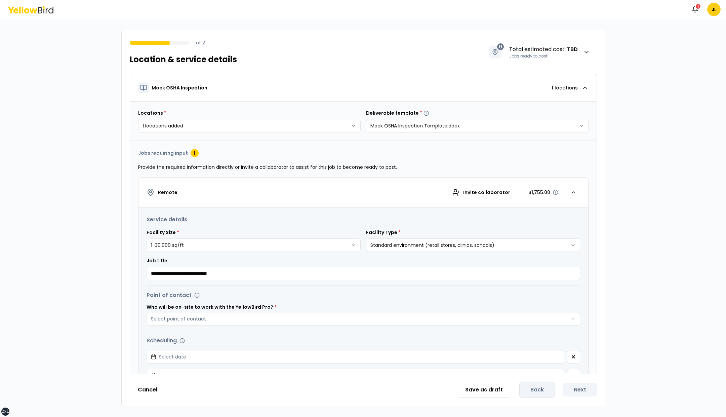
type input "**********"
click at [147, 312] on button "Select point of contact" at bounding box center [364, 318] width 434 height 13
click at [147, 350] on button "Select date" at bounding box center [356, 356] width 418 height 13
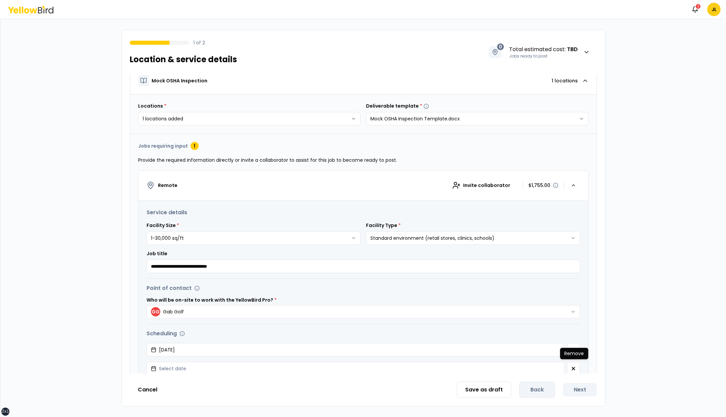
click button "button" at bounding box center [573, 368] width 13 height 13
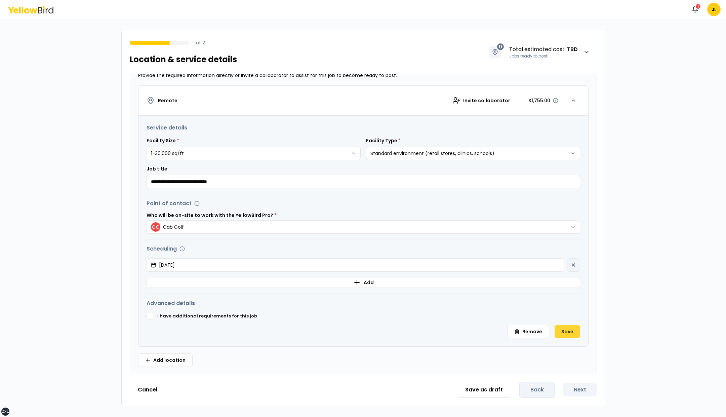
click at [565, 328] on button "Save" at bounding box center [567, 331] width 26 height 13
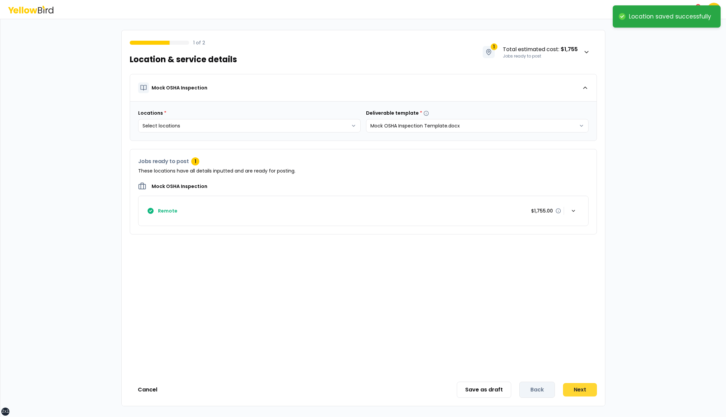
click at [579, 390] on button "Next" at bounding box center [580, 389] width 34 height 13
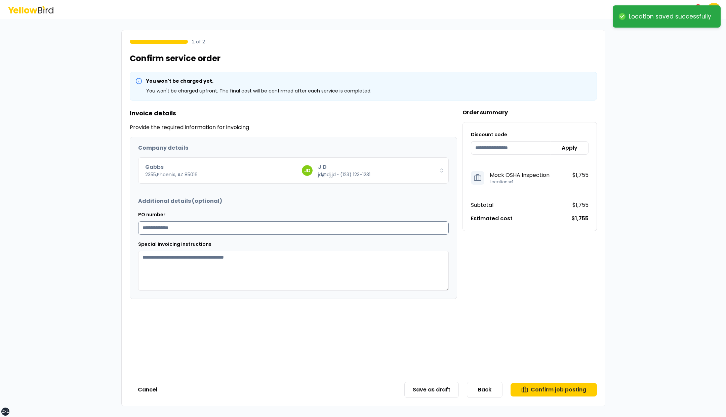
click at [257, 229] on input "PO number" at bounding box center [293, 227] width 311 height 13
type input "**********"
click at [254, 264] on textarea "Special invoicing instructions" at bounding box center [293, 271] width 311 height 40
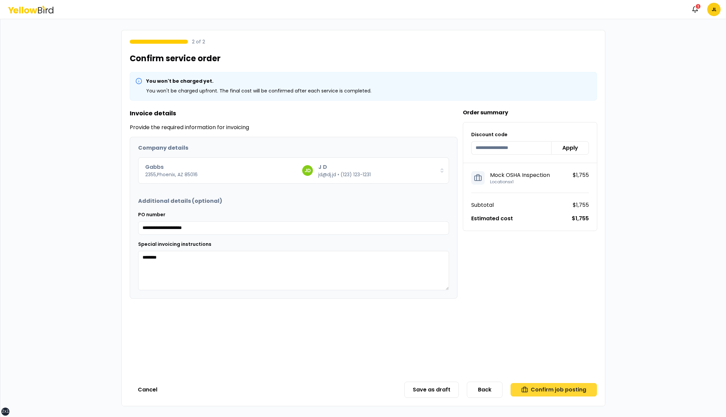
type textarea "********"
click at [563, 392] on button "Confirm job posting" at bounding box center [553, 389] width 86 height 13
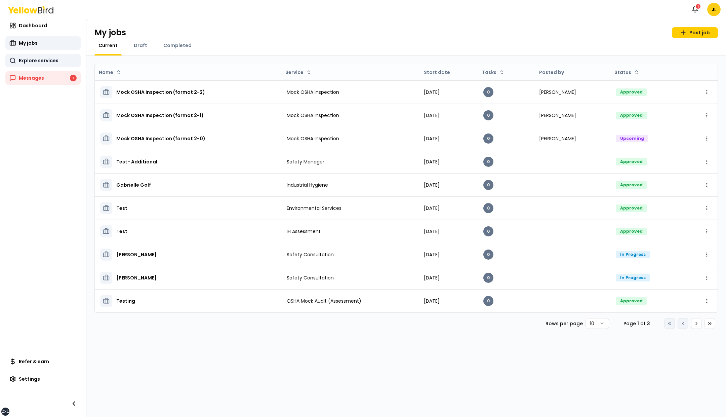
click at [52, 61] on span "Explore services" at bounding box center [39, 60] width 40 height 7
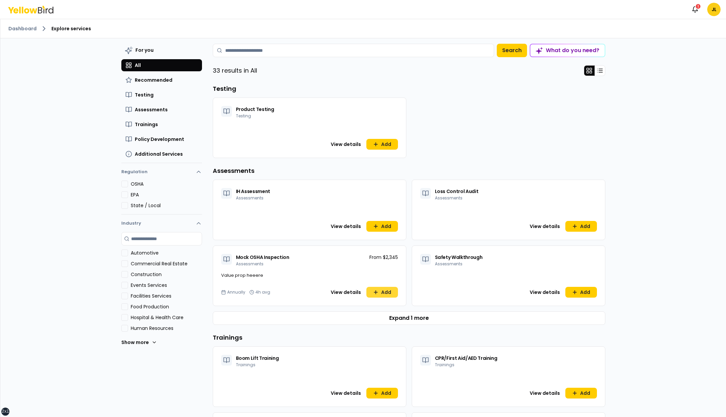
click at [371, 296] on button "Add" at bounding box center [382, 292] width 32 height 11
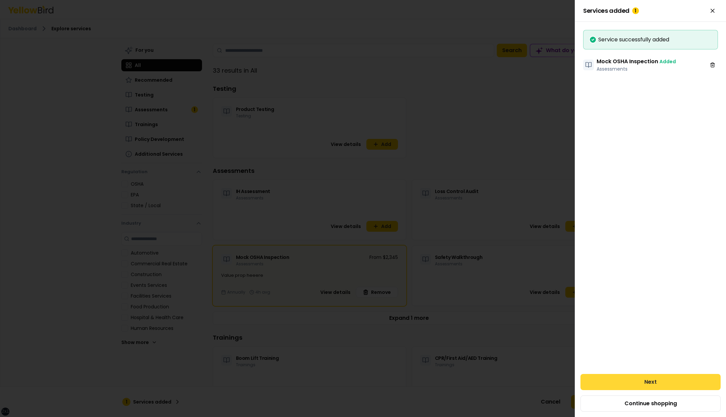
click at [622, 376] on button "Next" at bounding box center [650, 382] width 140 height 16
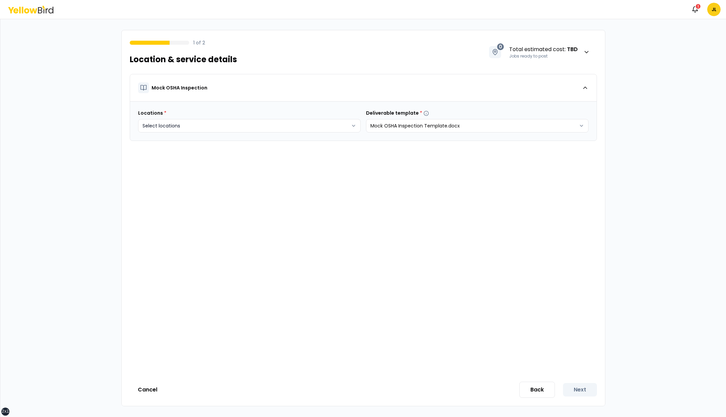
click at [258, 124] on html "xs sm md lg xl 2xl Notifications 1 JL 1 of 2 Location & service details 0 Total…" at bounding box center [363, 208] width 726 height 417
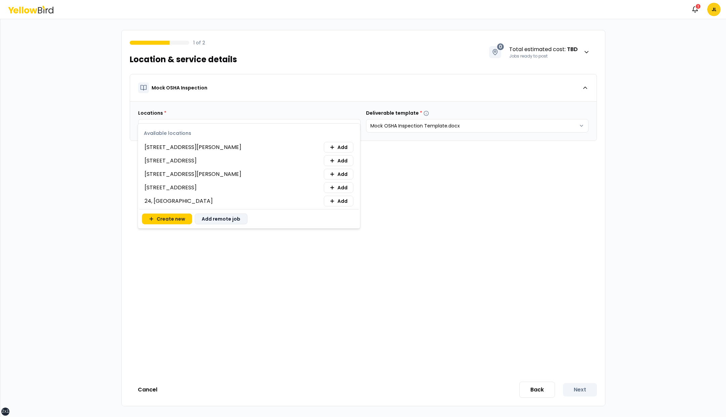
click at [210, 220] on button "Add remote job" at bounding box center [221, 218] width 53 height 11
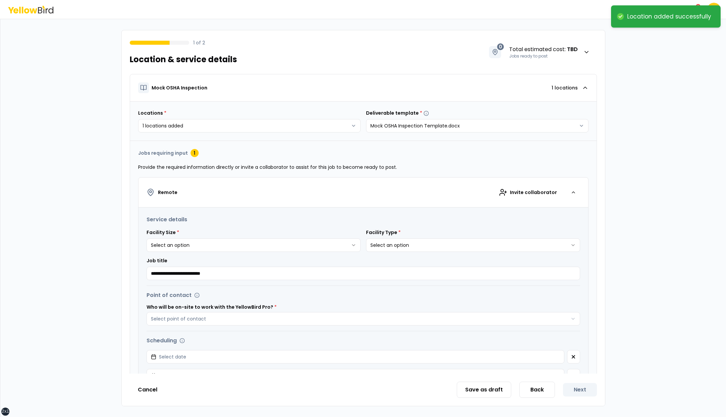
click at [271, 244] on html "**********" at bounding box center [363, 208] width 726 height 417
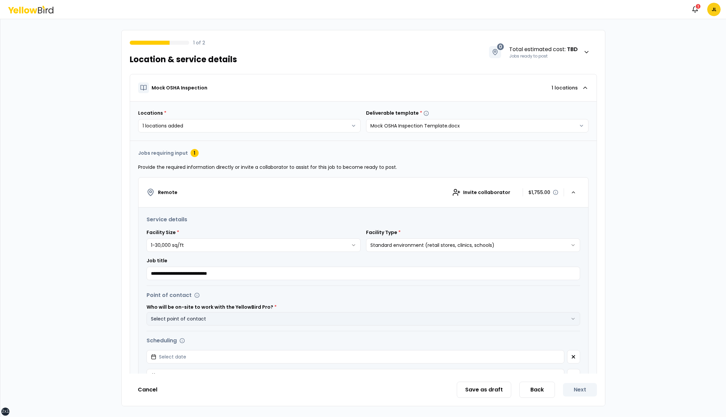
type input "**********"
click at [281, 320] on button "Select point of contact" at bounding box center [364, 318] width 434 height 13
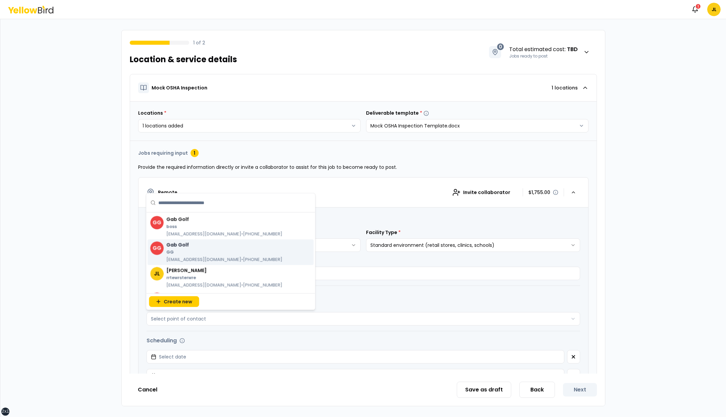
click at [209, 240] on div "GG Gab Golf GG gabbygolf@gmail.com • (253) 691-8922" at bounding box center [231, 252] width 166 height 26
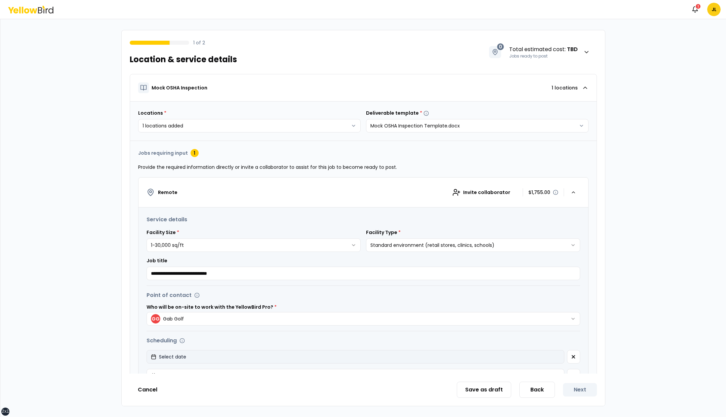
click at [207, 359] on button "Select date" at bounding box center [356, 356] width 418 height 13
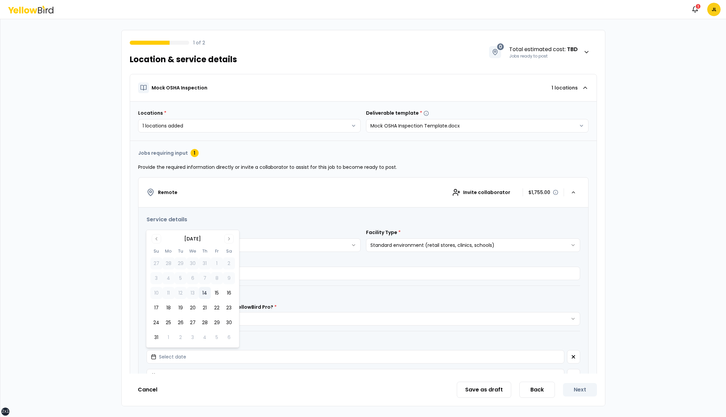
click at [204, 292] on button "14" at bounding box center [205, 293] width 12 height 12
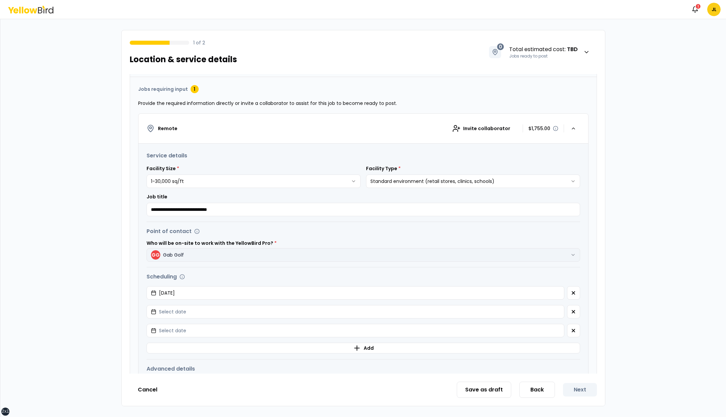
scroll to position [68, 0]
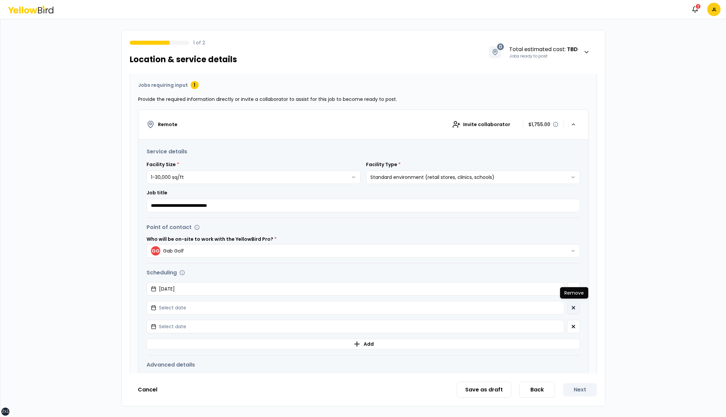
click at [572, 306] on icon "button" at bounding box center [573, 307] width 5 height 5
click at [572, 324] on icon "button" at bounding box center [573, 326] width 5 height 5
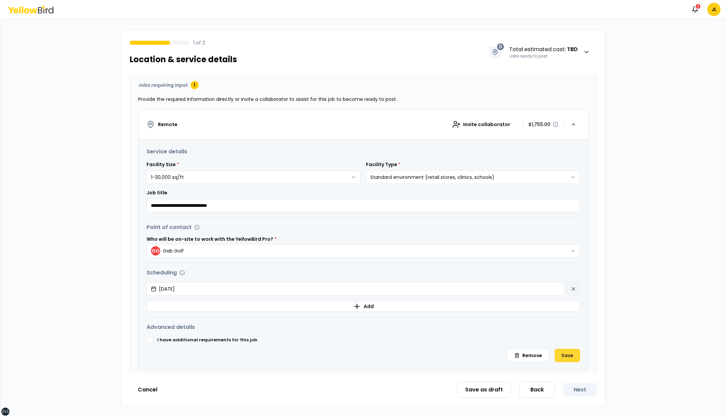
click at [570, 350] on button "Save" at bounding box center [567, 354] width 26 height 13
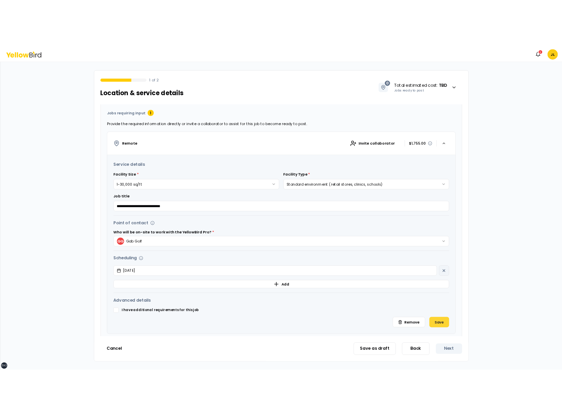
scroll to position [0, 0]
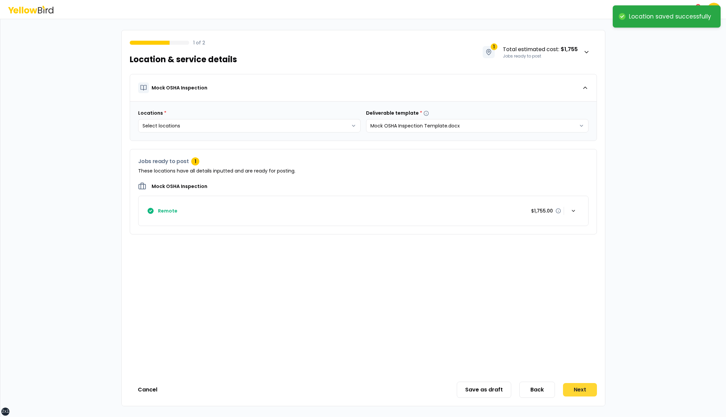
click at [574, 386] on button "Next" at bounding box center [580, 389] width 34 height 13
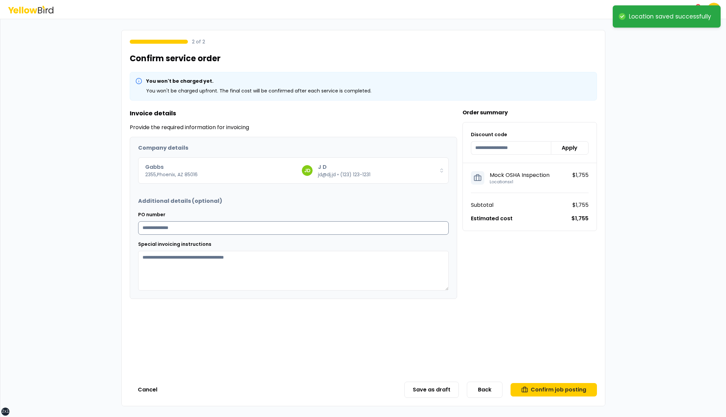
click at [215, 233] on input "PO number" at bounding box center [293, 227] width 311 height 13
click at [436, 302] on div "You won't be charged yet. You won't be charged upfront. The final cost will be …" at bounding box center [363, 222] width 483 height 301
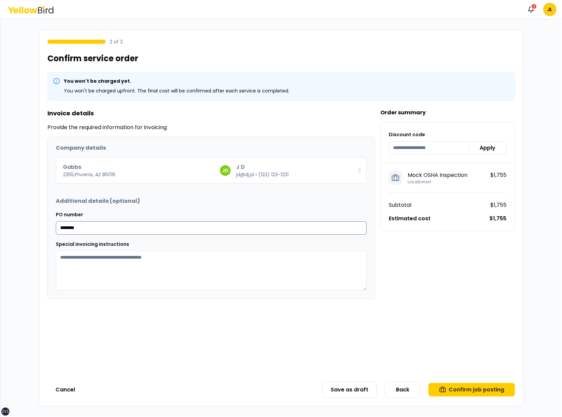
click at [169, 227] on input "********" at bounding box center [211, 227] width 311 height 13
click at [245, 226] on input "**********" at bounding box center [211, 227] width 311 height 13
type input "**********"
click at [222, 229] on input "**********" at bounding box center [211, 227] width 311 height 13
type input "**********"
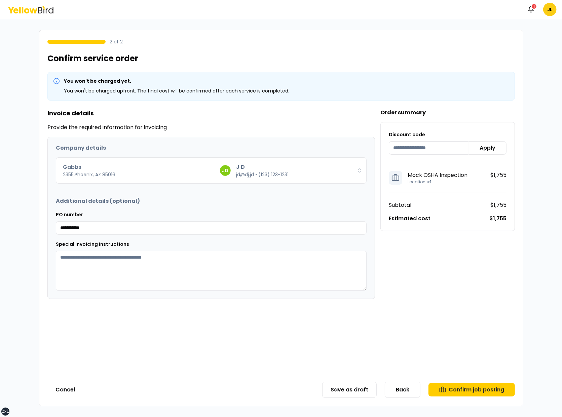
click at [323, 323] on div "**********" at bounding box center [280, 222] width 483 height 301
click at [252, 229] on input "PO number" at bounding box center [211, 227] width 311 height 13
type input "**********"
click at [391, 330] on div "**********" at bounding box center [280, 222] width 483 height 301
click at [194, 230] on input "**********" at bounding box center [211, 227] width 311 height 13
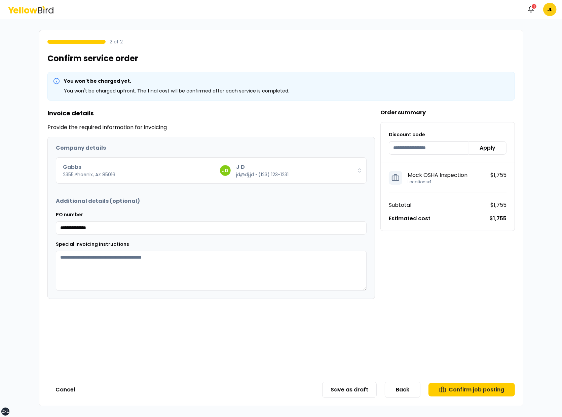
type input "**********"
click at [392, 317] on div "**********" at bounding box center [280, 222] width 483 height 301
click at [311, 201] on h2 "Additional details (optional)" at bounding box center [211, 201] width 311 height 8
click at [167, 230] on input "PO number" at bounding box center [211, 227] width 311 height 13
type input "*"
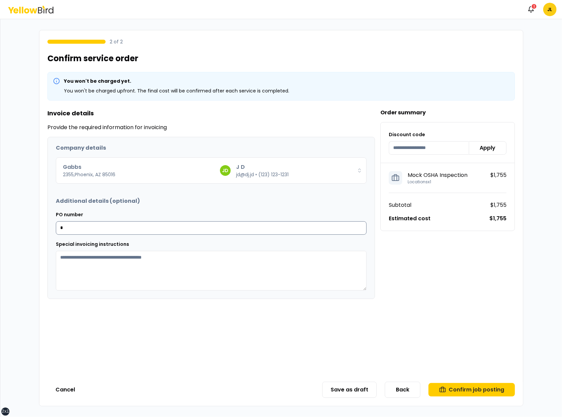
click at [151, 227] on input "*" at bounding box center [211, 227] width 311 height 13
type input "**********"
click at [371, 319] on div "**********" at bounding box center [280, 222] width 483 height 301
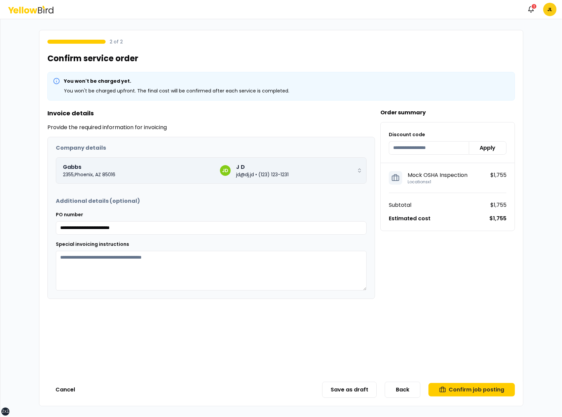
click at [245, 171] on p "jd@dj.jd" at bounding box center [245, 174] width 18 height 7
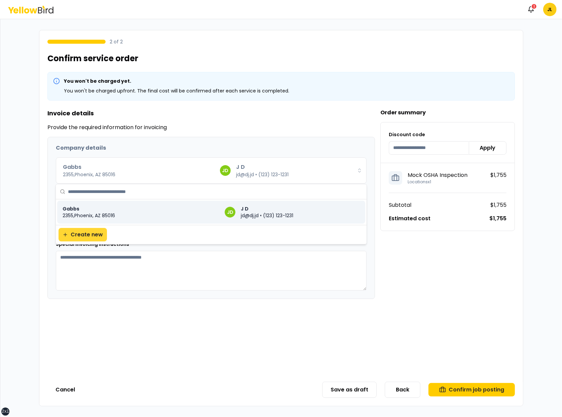
click at [96, 233] on button "Create new" at bounding box center [82, 234] width 48 height 13
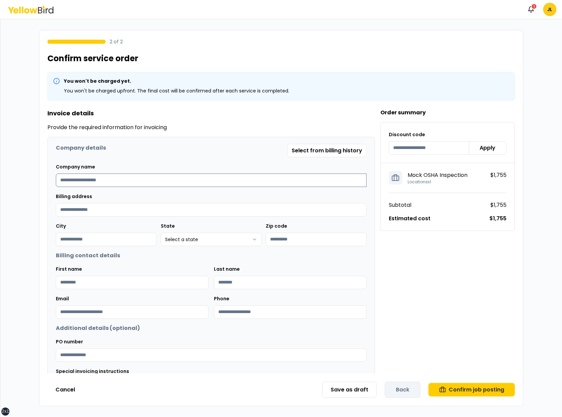
click at [117, 180] on input at bounding box center [211, 179] width 311 height 13
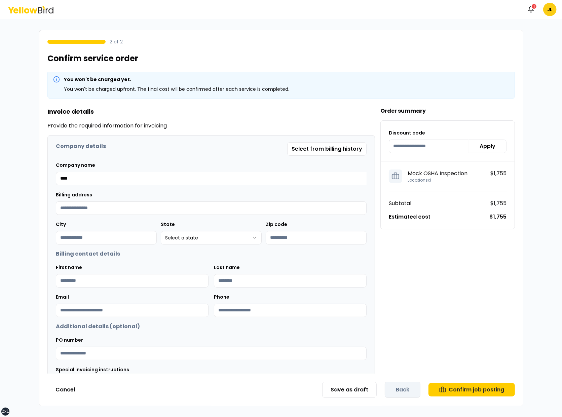
type input "****"
click at [149, 153] on div "Company details Select from billing history" at bounding box center [211, 148] width 311 height 13
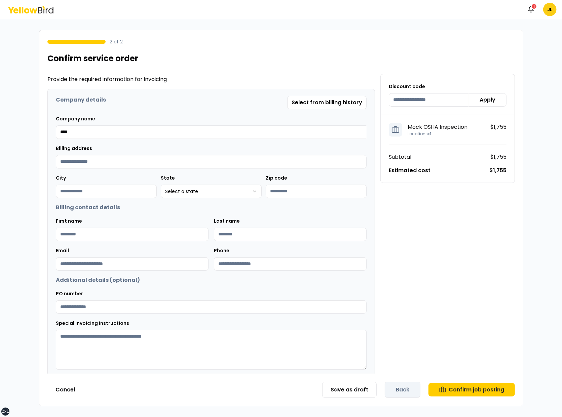
scroll to position [51, 0]
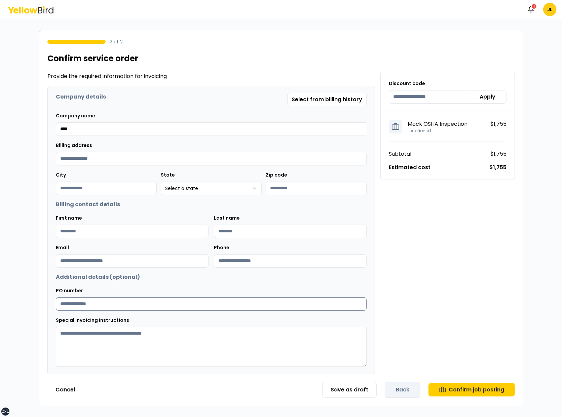
click at [231, 299] on input "PO number" at bounding box center [211, 303] width 311 height 13
type input "*********"
click at [493, 258] on div "Order summary Discount code Apply Mock OSHA Inspection Locations x 1 $1,755 Sub…" at bounding box center [447, 215] width 134 height 317
click at [203, 132] on input "****" at bounding box center [211, 128] width 311 height 13
click at [323, 97] on button "Select from billing history" at bounding box center [326, 99] width 79 height 13
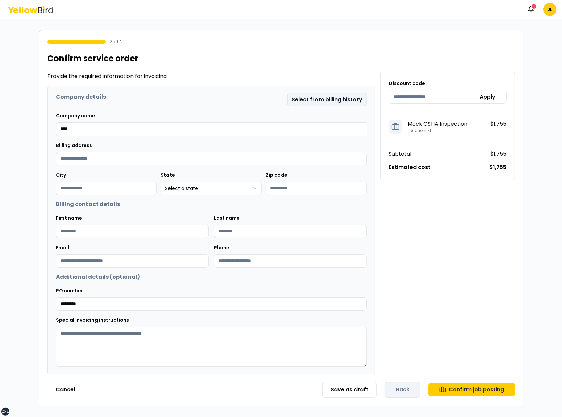
scroll to position [0, 0]
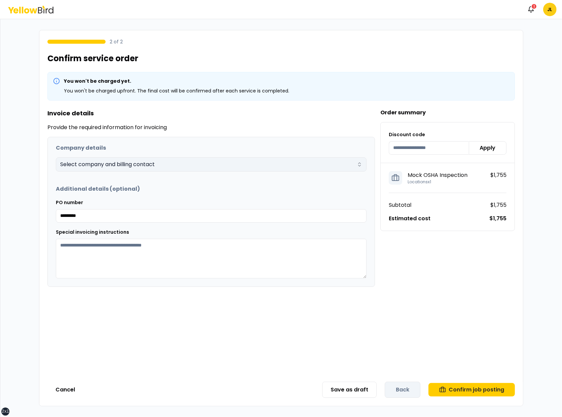
click at [176, 165] on div "Select company and billing contact" at bounding box center [207, 164] width 294 height 8
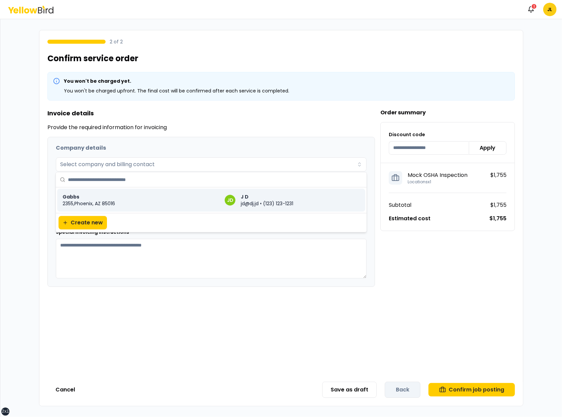
click at [180, 200] on p "2355 , Phoenix , AZ 85016" at bounding box center [141, 203] width 157 height 7
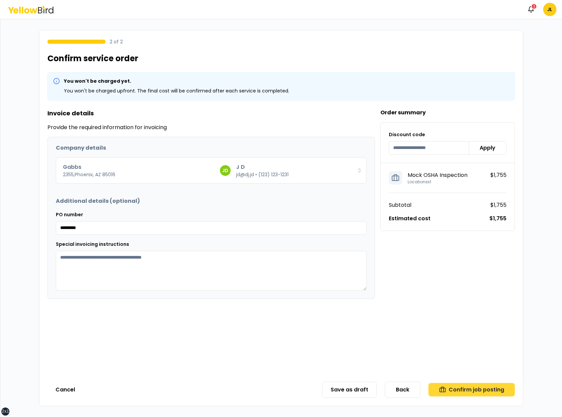
click at [475, 384] on button "Confirm job posting" at bounding box center [471, 389] width 86 height 13
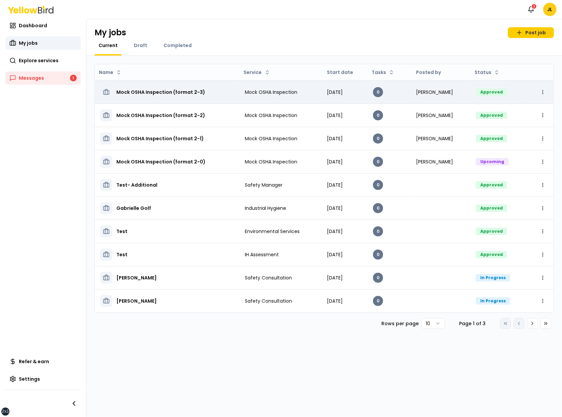
click at [161, 90] on h3 "Mock OSHA Inspection (format 2-3)" at bounding box center [160, 92] width 89 height 12
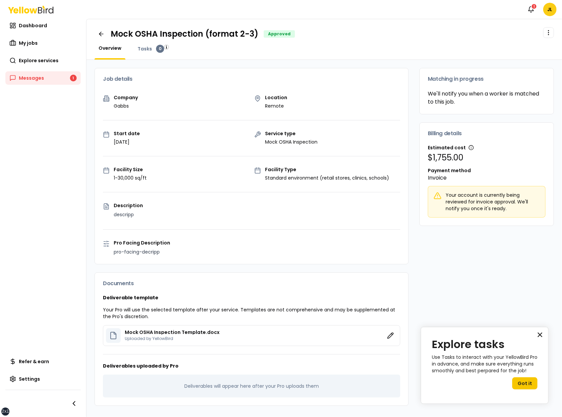
click at [541, 330] on button "×" at bounding box center [539, 334] width 6 height 11
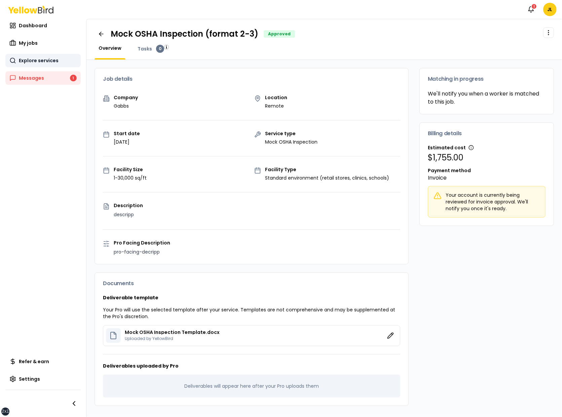
click at [56, 55] on link "Explore services" at bounding box center [42, 60] width 75 height 13
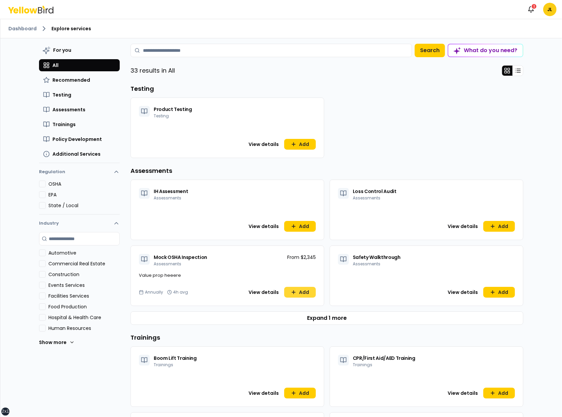
click at [300, 287] on button "Add" at bounding box center [300, 292] width 32 height 11
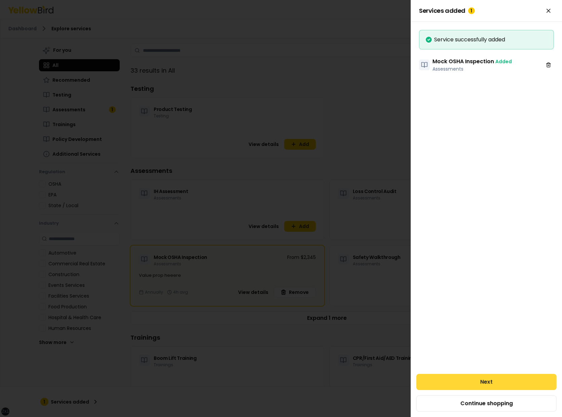
click at [475, 383] on button "Next" at bounding box center [486, 382] width 140 height 16
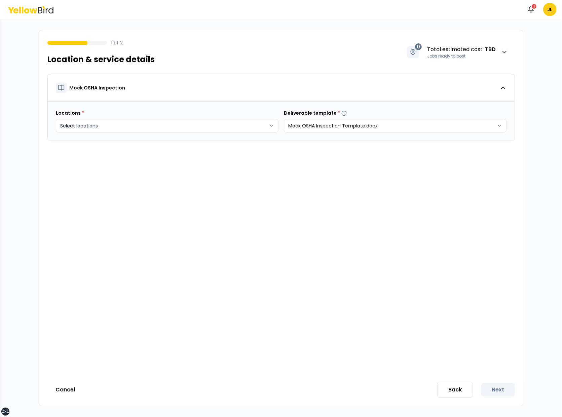
click at [249, 125] on html "xs sm md lg xl 2xl Notifications 1 JL 1 of 2 Location & service details 0 Total…" at bounding box center [281, 208] width 562 height 417
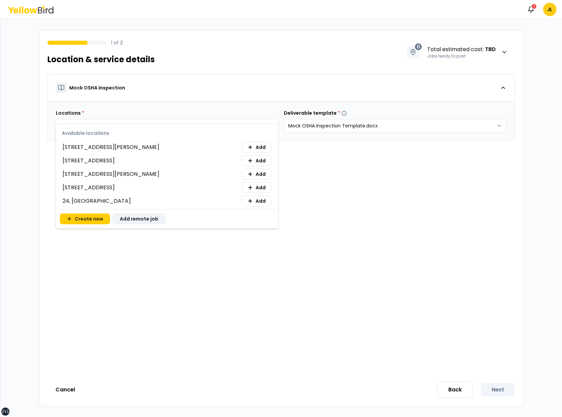
click at [147, 221] on button "Add remote job" at bounding box center [139, 218] width 53 height 11
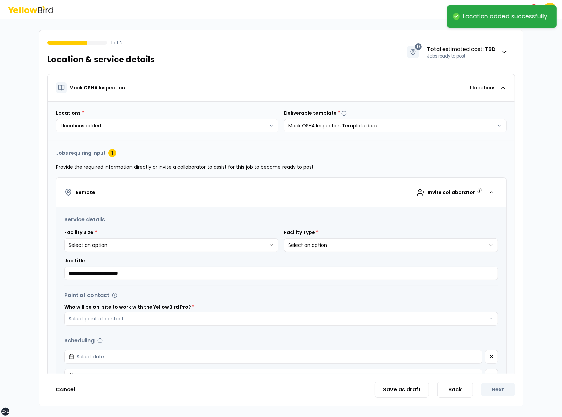
click at [255, 246] on html "**********" at bounding box center [281, 208] width 562 height 417
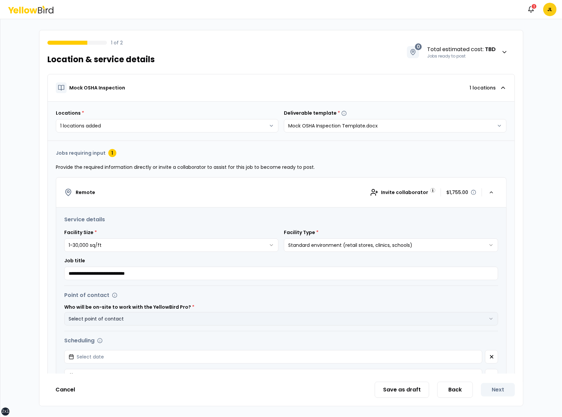
type input "**********"
click at [232, 315] on button "Select point of contact" at bounding box center [281, 318] width 434 height 13
click at [64, 350] on button "Select date" at bounding box center [273, 356] width 418 height 13
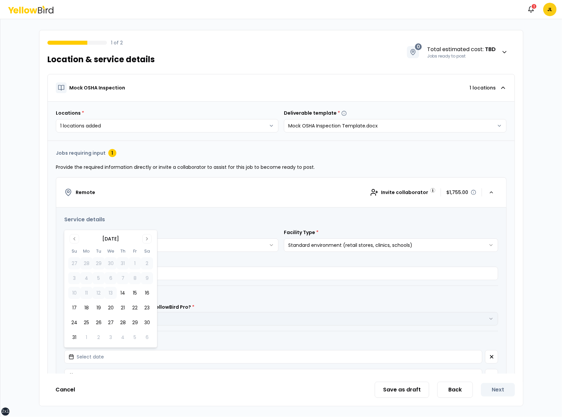
click button "14" at bounding box center [123, 293] width 12 height 12
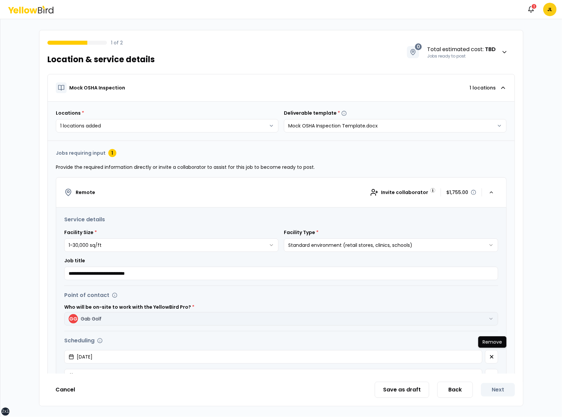
scroll to position [7, 0]
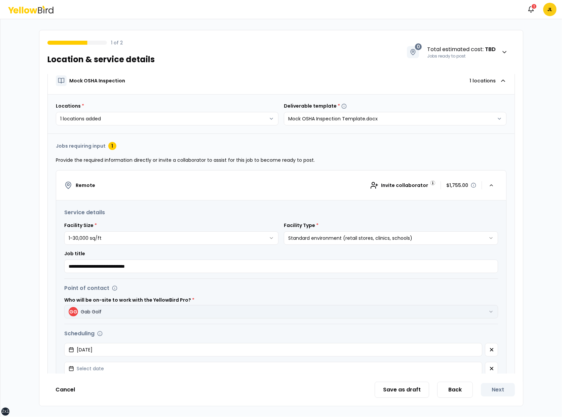
click button "button" at bounding box center [491, 368] width 13 height 13
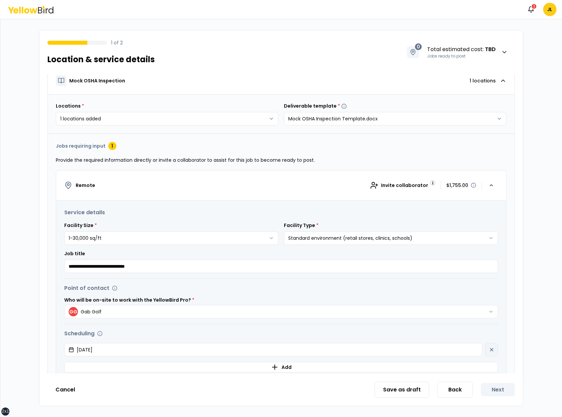
scroll to position [92, 0]
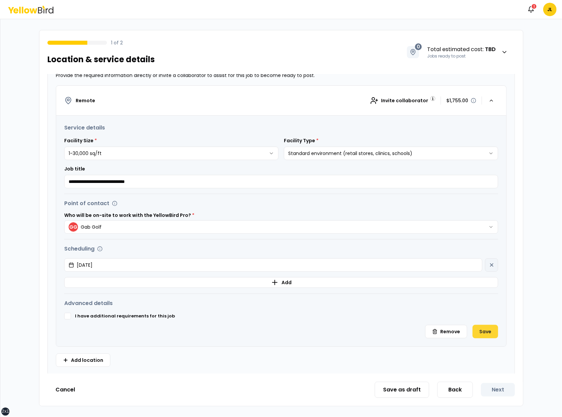
click at [484, 335] on button "Save" at bounding box center [485, 331] width 26 height 13
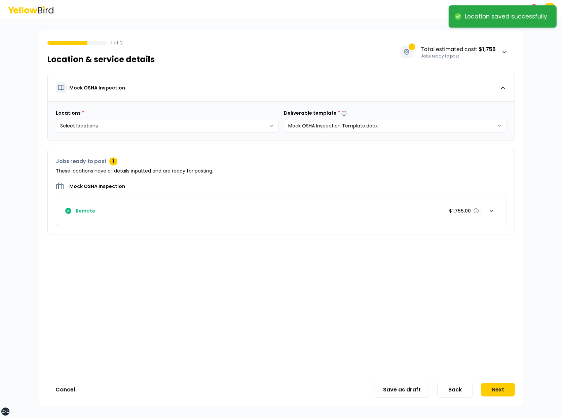
scroll to position [0, 0]
click at [494, 385] on button "Next" at bounding box center [498, 389] width 34 height 13
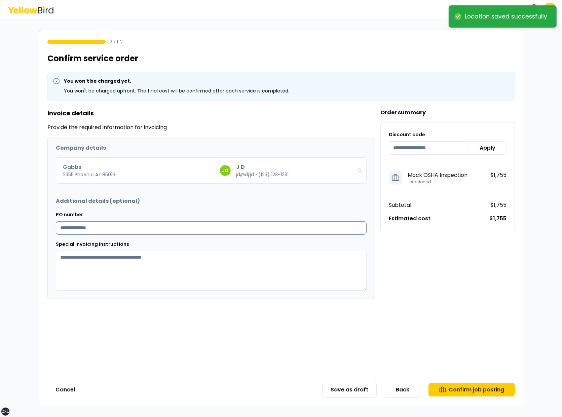
click at [200, 230] on input "PO number" at bounding box center [211, 227] width 311 height 13
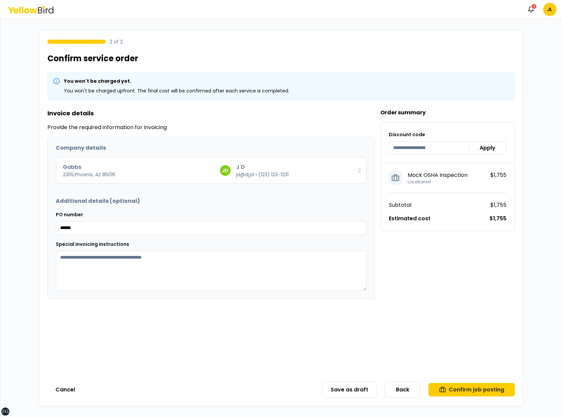
type input "******"
click at [223, 198] on h2 "Additional details (optional)" at bounding box center [211, 201] width 311 height 8
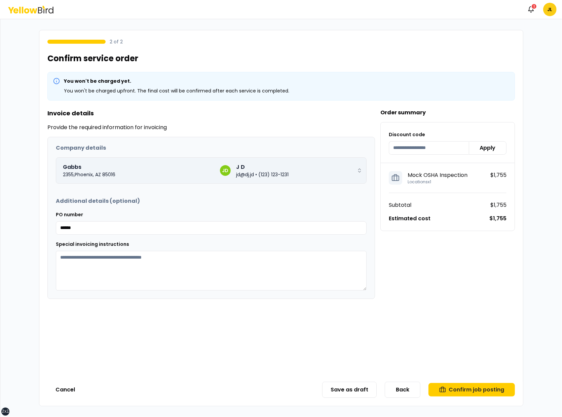
click at [238, 176] on p "jd@dj.jd" at bounding box center [245, 174] width 18 height 7
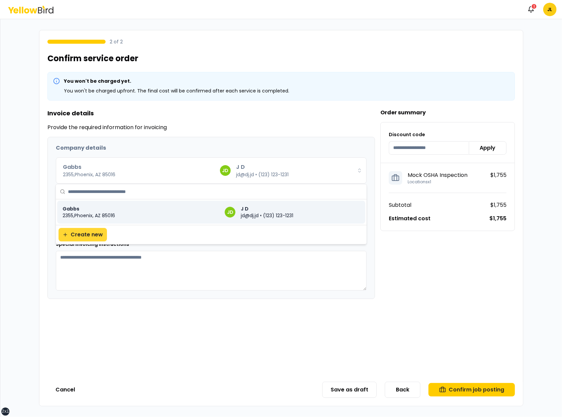
click at [90, 233] on button "Create new" at bounding box center [82, 234] width 48 height 13
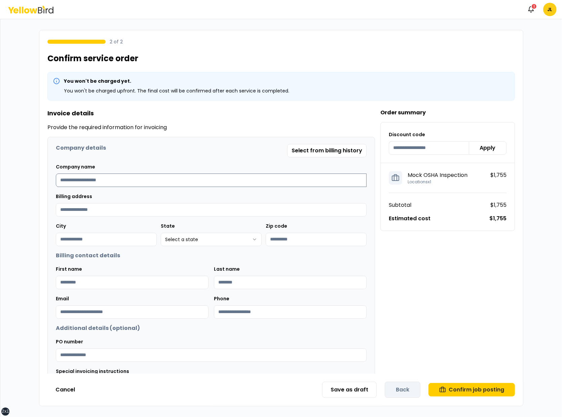
click at [291, 181] on input at bounding box center [211, 179] width 311 height 13
type input "***"
click at [336, 155] on button "Select from billing history" at bounding box center [326, 150] width 79 height 13
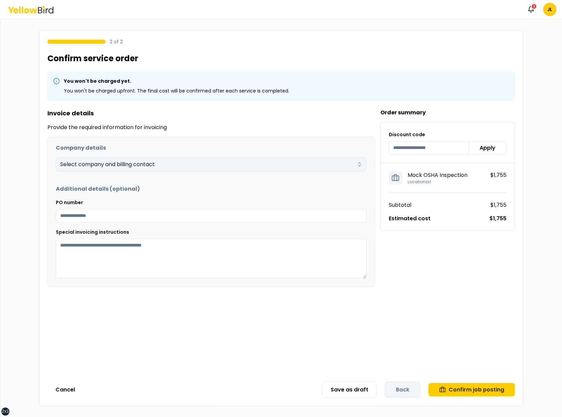
click at [273, 163] on div "Select company and billing contact" at bounding box center [207, 164] width 294 height 8
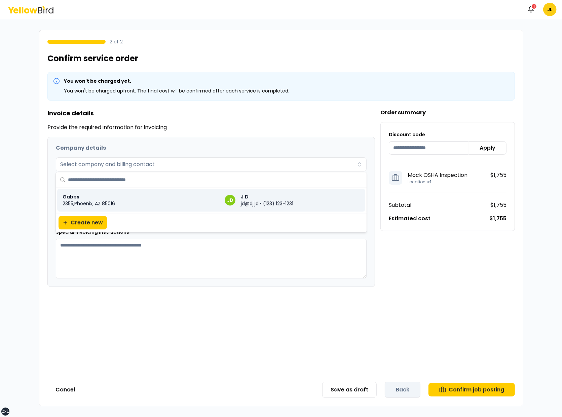
click at [236, 202] on div "Gabbs 2355 , Phoenix , AZ 85016 JD J D jd@dj.jd • (123) 123-1231" at bounding box center [211, 200] width 302 height 19
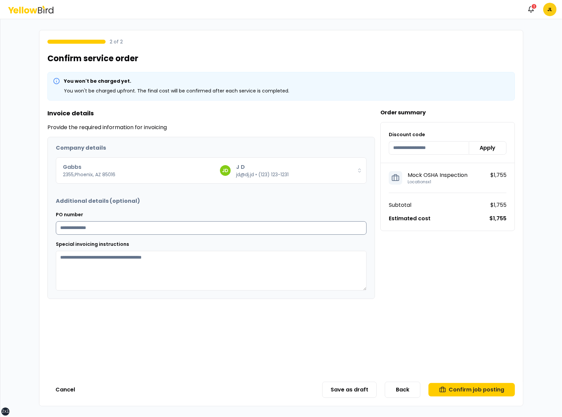
click at [225, 226] on input "PO number" at bounding box center [211, 227] width 311 height 13
type input "*********"
click at [475, 286] on div "Order summary Discount code Apply Mock OSHA Inspection Locations x 1 $1,755 Sub…" at bounding box center [447, 204] width 134 height 190
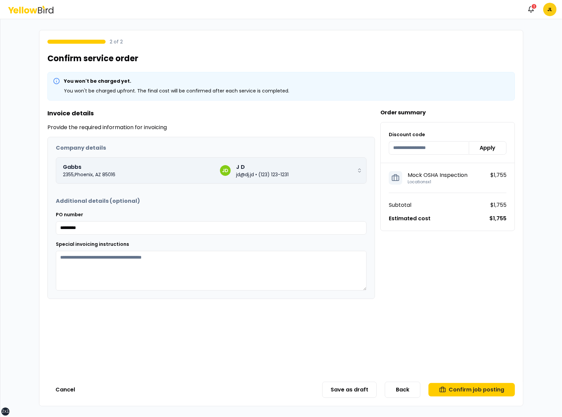
click at [249, 172] on p "jd@dj.jd" at bounding box center [245, 174] width 18 height 7
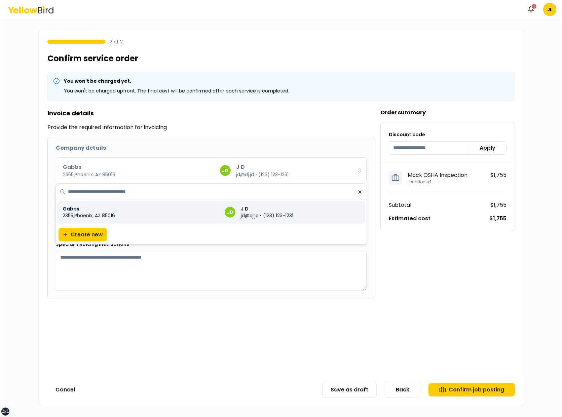
click at [124, 218] on div "Gabbs 2355 , Phoenix , AZ 85016 JD J D jd@dj.jd • (123) 123-1231" at bounding box center [211, 212] width 302 height 19
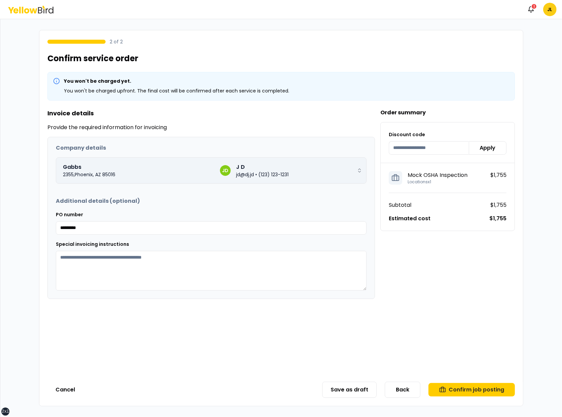
click at [140, 166] on p "Gabbs" at bounding box center [139, 167] width 152 height 8
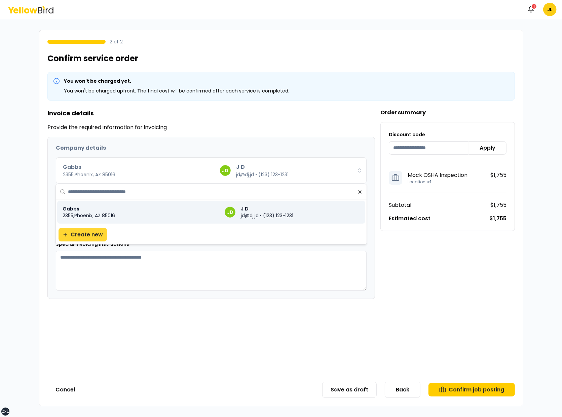
click at [78, 229] on button "Create new" at bounding box center [82, 234] width 48 height 13
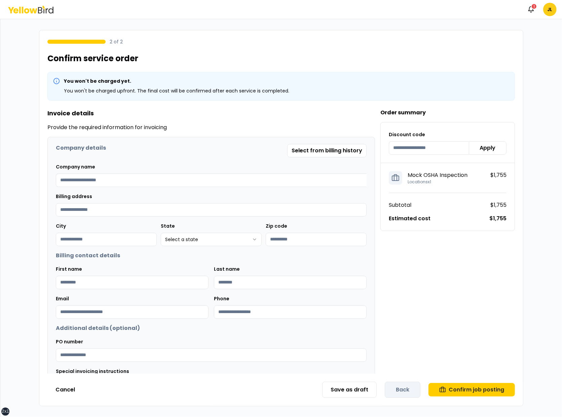
scroll to position [51, 0]
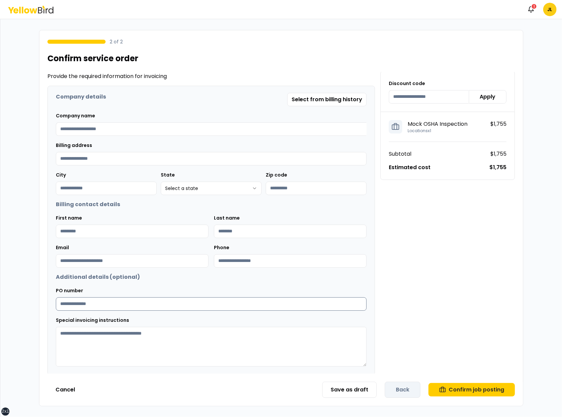
click at [182, 299] on input "PO number" at bounding box center [211, 303] width 311 height 13
type input "**********"
click at [326, 98] on button "Select from billing history" at bounding box center [326, 99] width 79 height 13
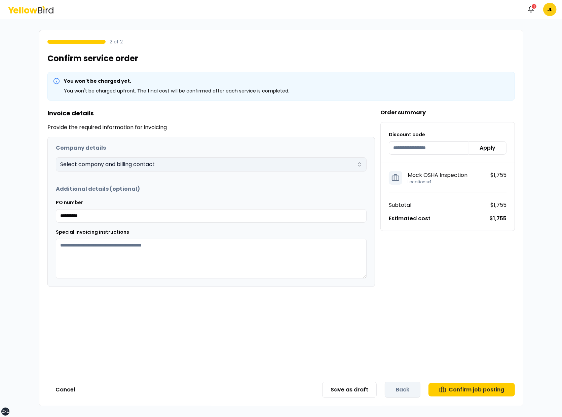
click at [223, 164] on div "Select company and billing contact" at bounding box center [207, 164] width 294 height 8
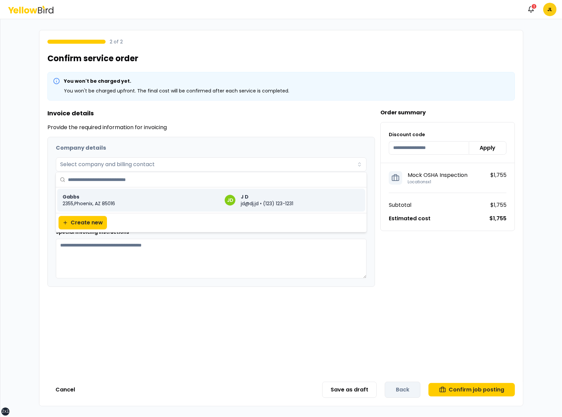
click at [184, 201] on p "2355 , Phoenix , AZ 85016" at bounding box center [141, 203] width 157 height 7
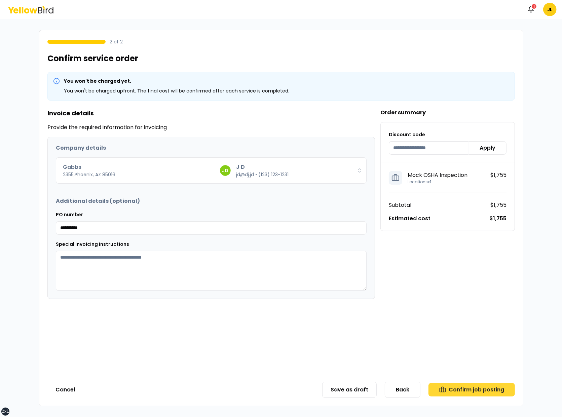
click at [452, 387] on button "Confirm job posting" at bounding box center [471, 389] width 86 height 13
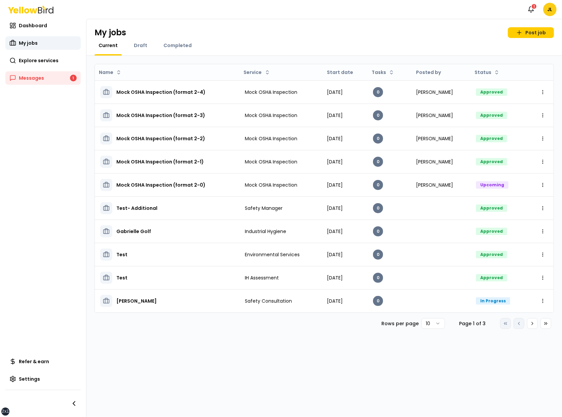
click at [36, 146] on nav "Dashboard My jobs Explore services Messages 1 Refer & earn Settings" at bounding box center [43, 218] width 86 height 398
